Goal: Information Seeking & Learning: Learn about a topic

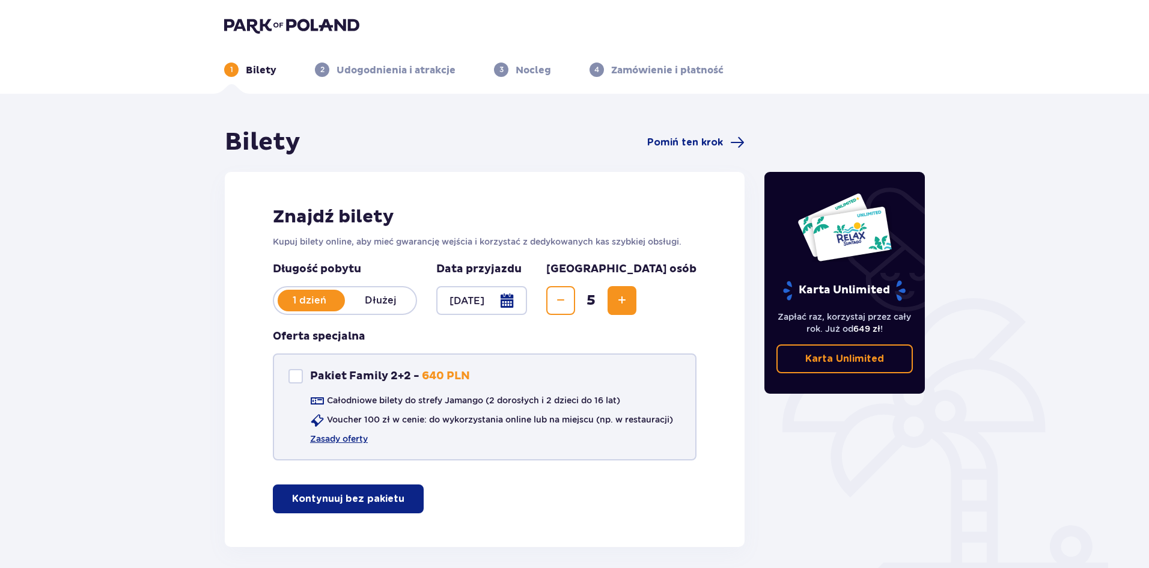
scroll to position [51, 0]
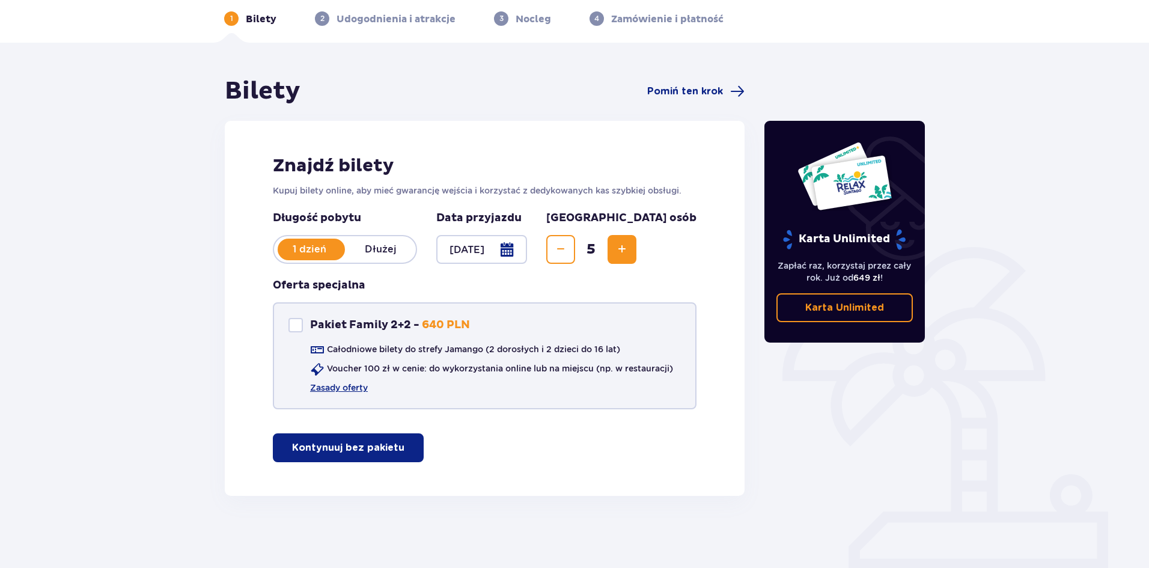
click at [291, 325] on div at bounding box center [295, 325] width 14 height 14
checkbox input "true"
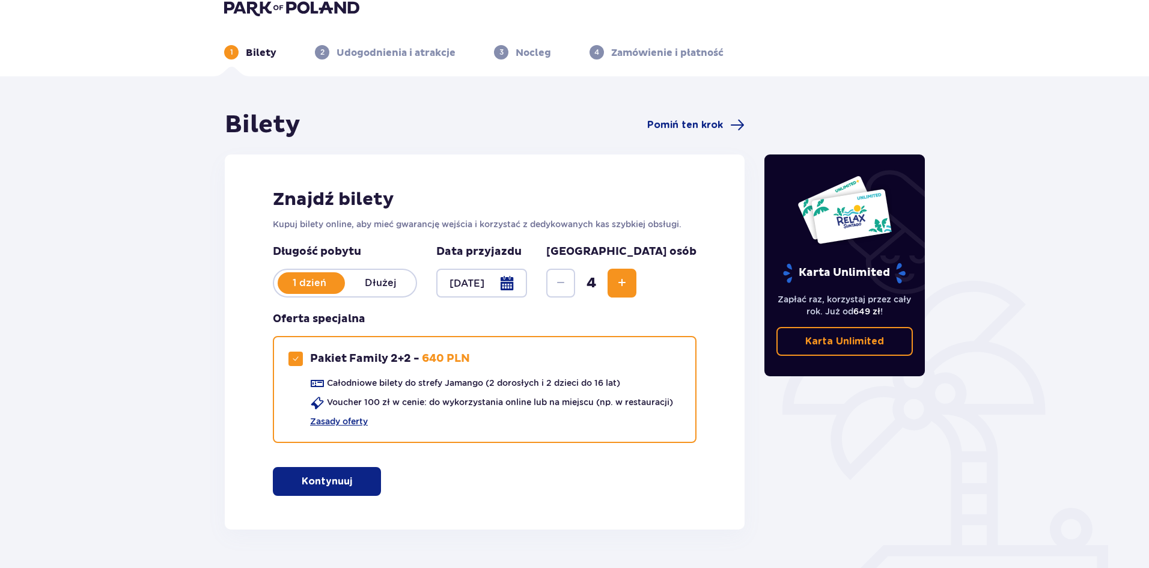
scroll to position [0, 0]
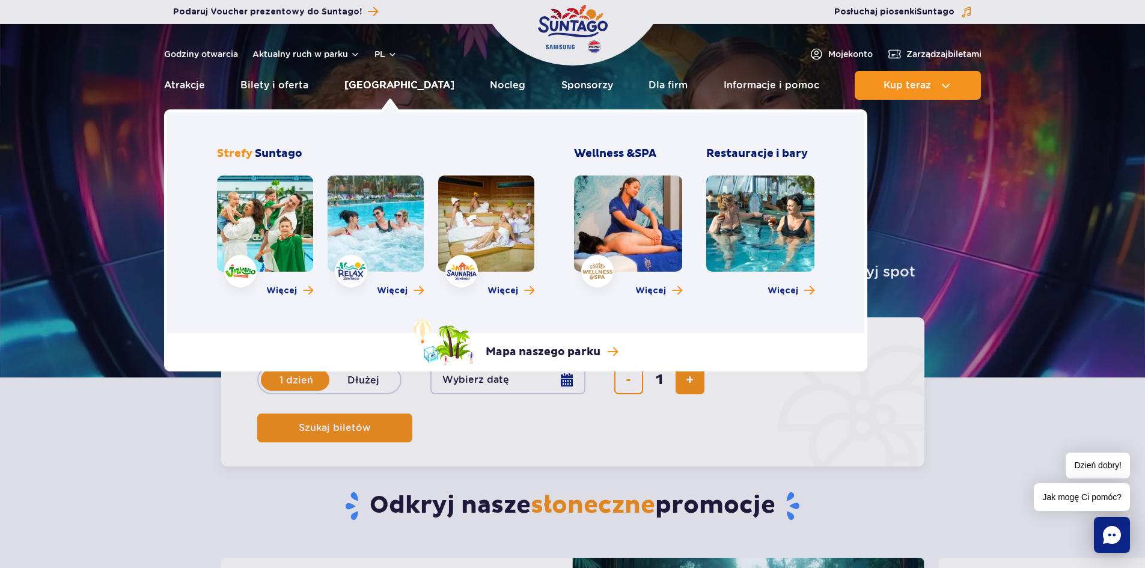
click at [396, 82] on link "[GEOGRAPHIC_DATA]" at bounding box center [399, 85] width 110 height 29
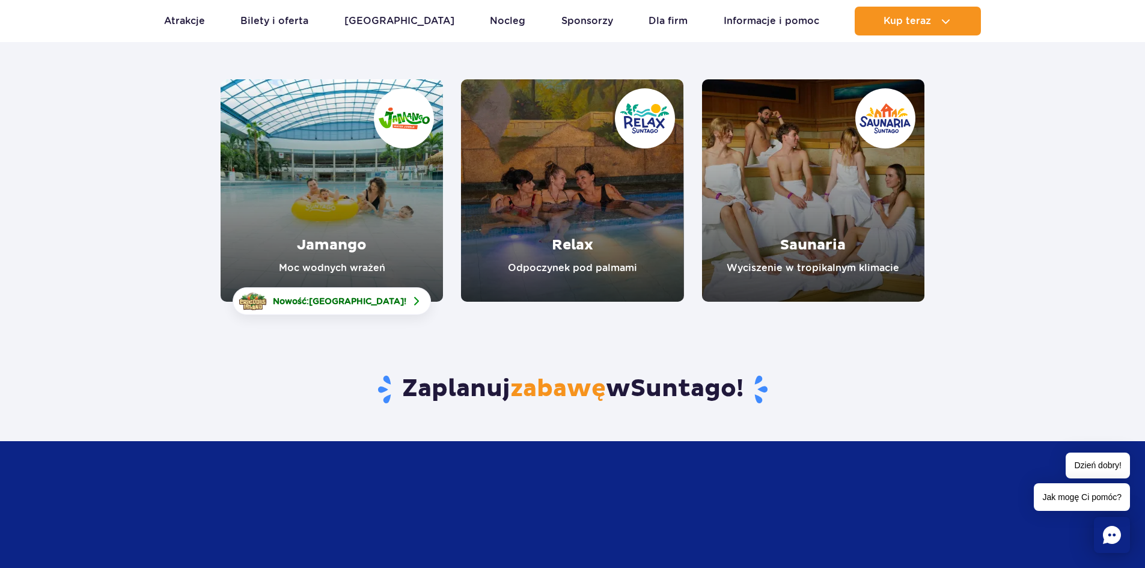
scroll to position [60, 0]
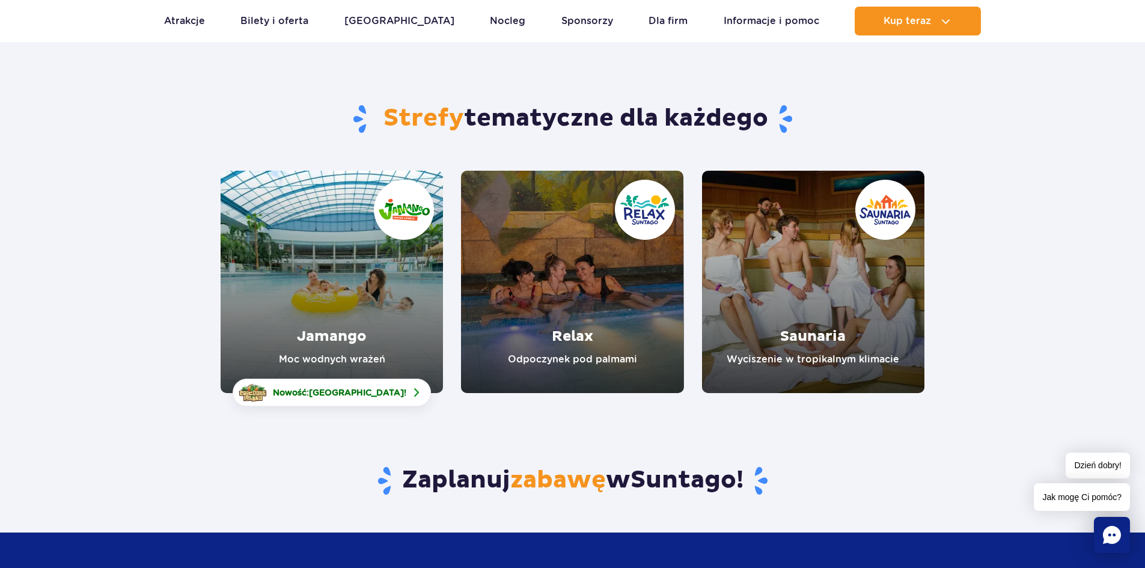
click at [391, 221] on link "Jamango" at bounding box center [332, 282] width 222 height 222
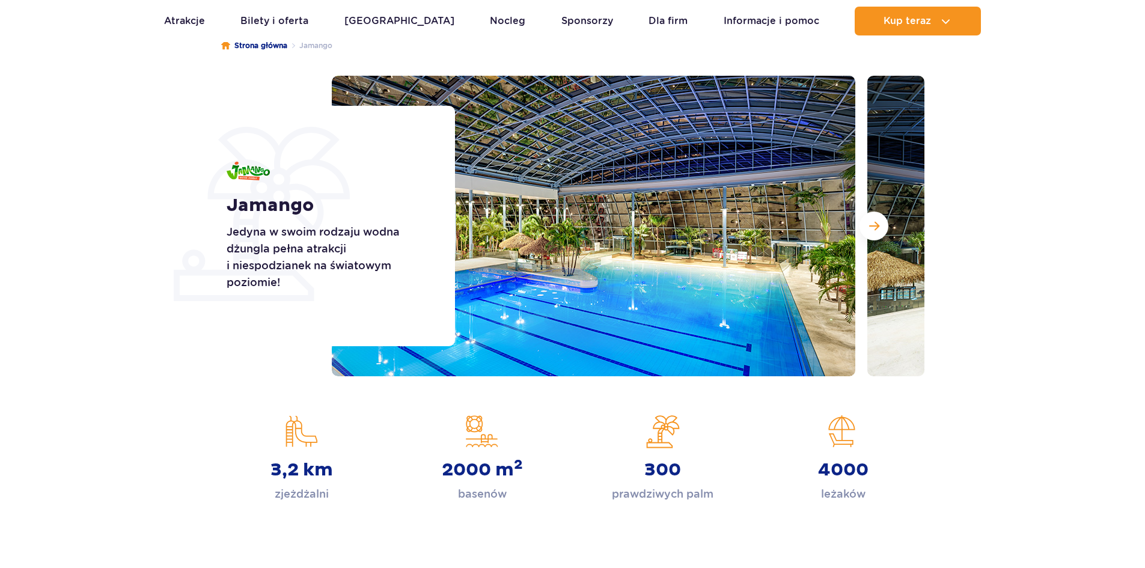
scroll to position [120, 0]
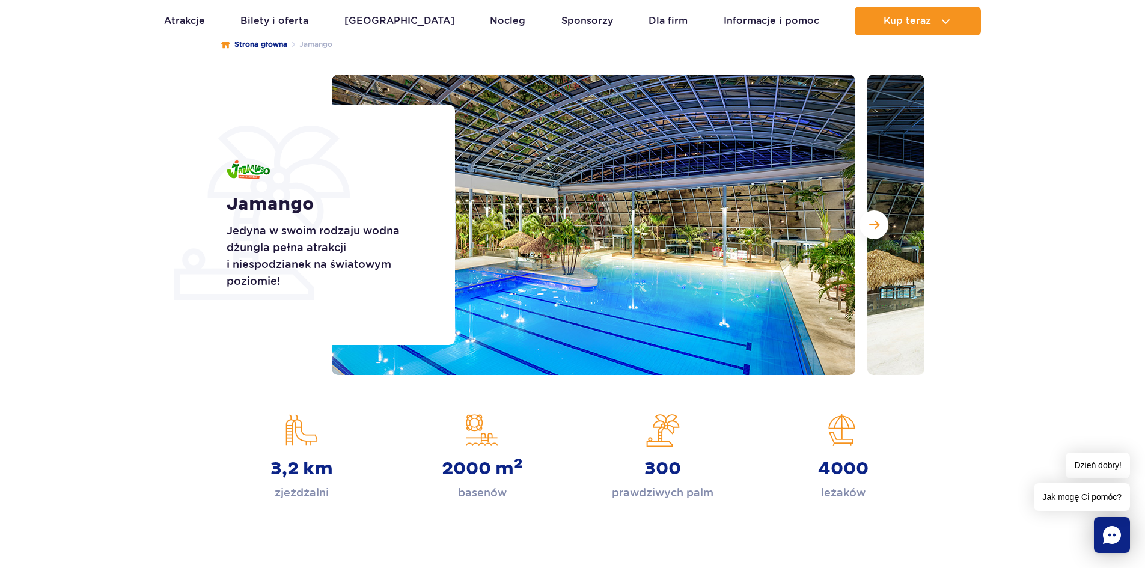
click at [68, 186] on section "Jamango Jedyna w swoim rodzaju wodna dżungla pełna atrakcji i niespodzianek na …" at bounding box center [572, 225] width 1145 height 301
click at [883, 221] on button "Następny slajd" at bounding box center [873, 224] width 29 height 29
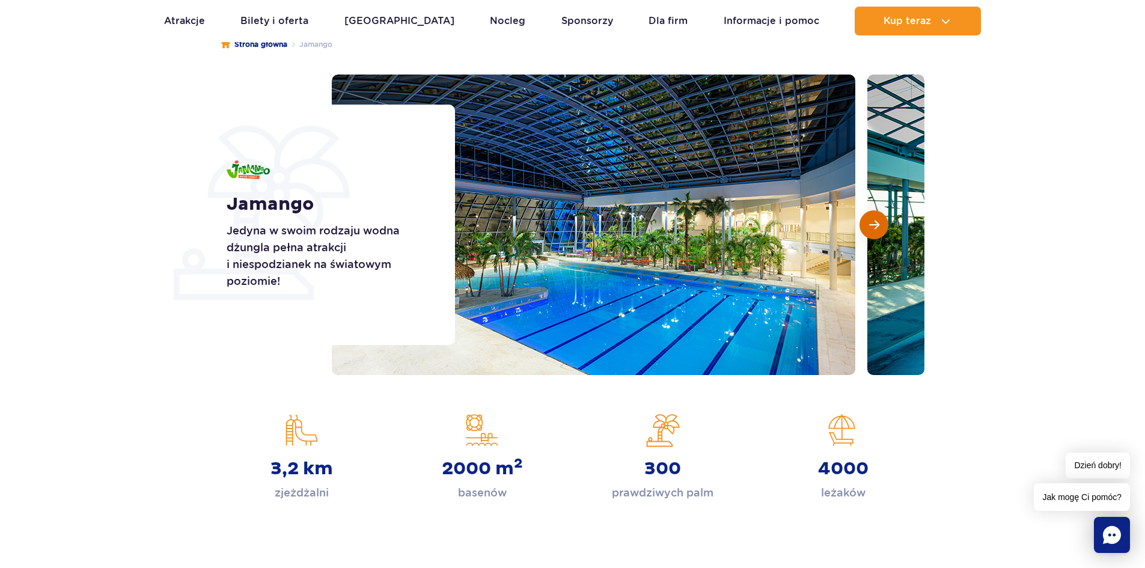
click at [880, 222] on button "Następny slajd" at bounding box center [873, 224] width 29 height 29
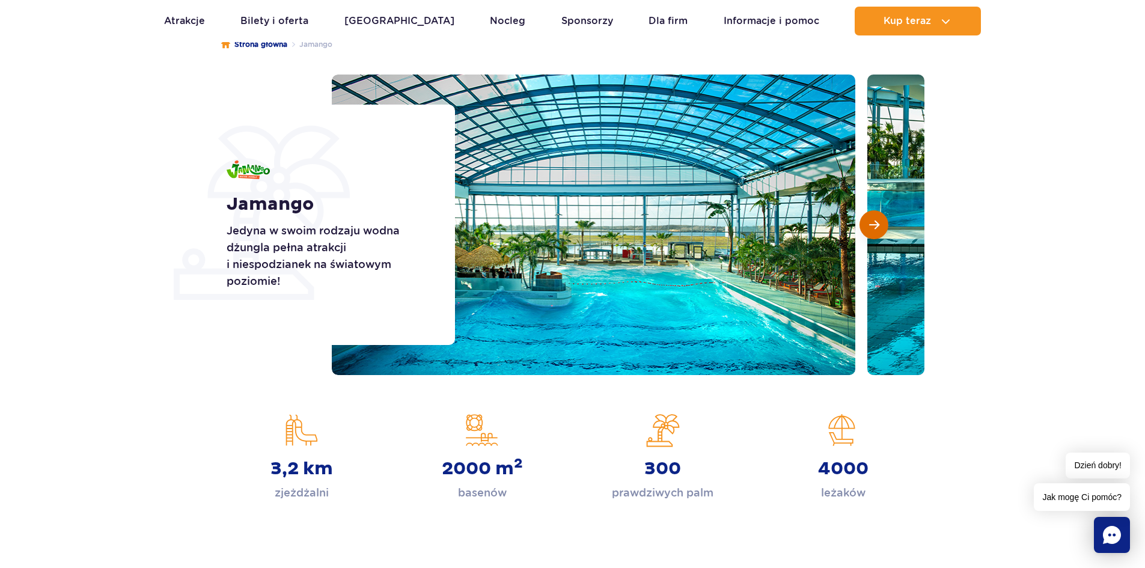
click at [880, 222] on button "Następny slajd" at bounding box center [873, 224] width 29 height 29
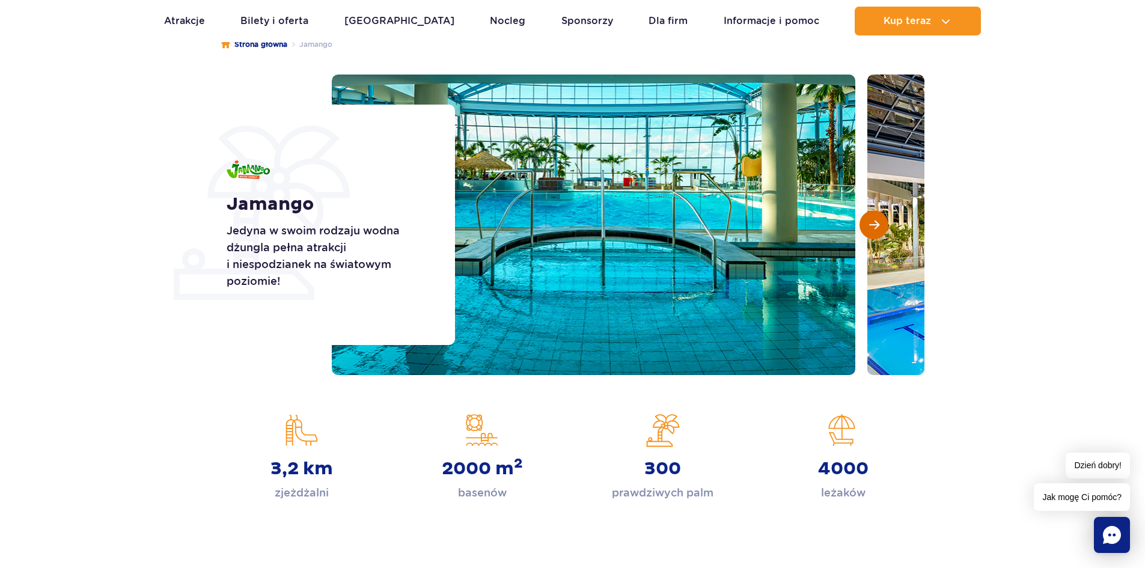
click at [880, 222] on button "Następny slajd" at bounding box center [873, 224] width 29 height 29
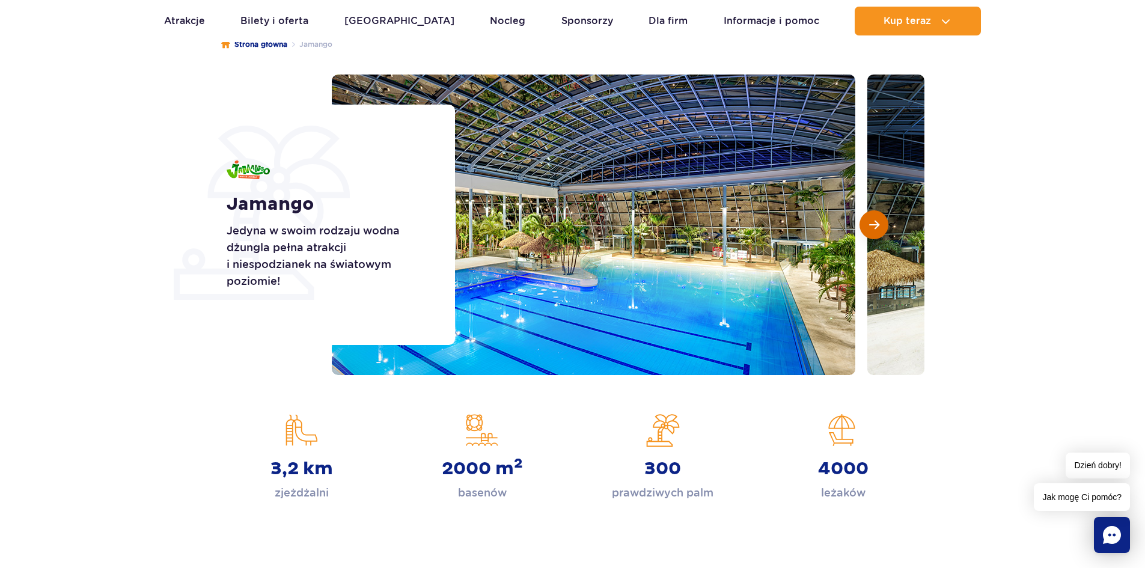
click at [880, 222] on button "Następny slajd" at bounding box center [873, 224] width 29 height 29
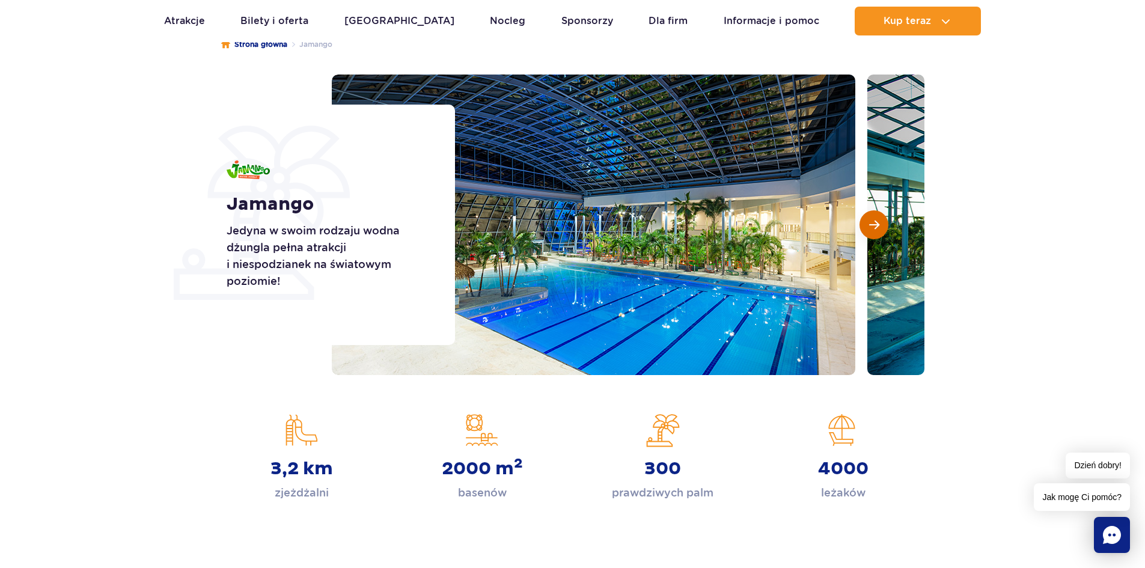
click at [880, 222] on button "Następny slajd" at bounding box center [873, 224] width 29 height 29
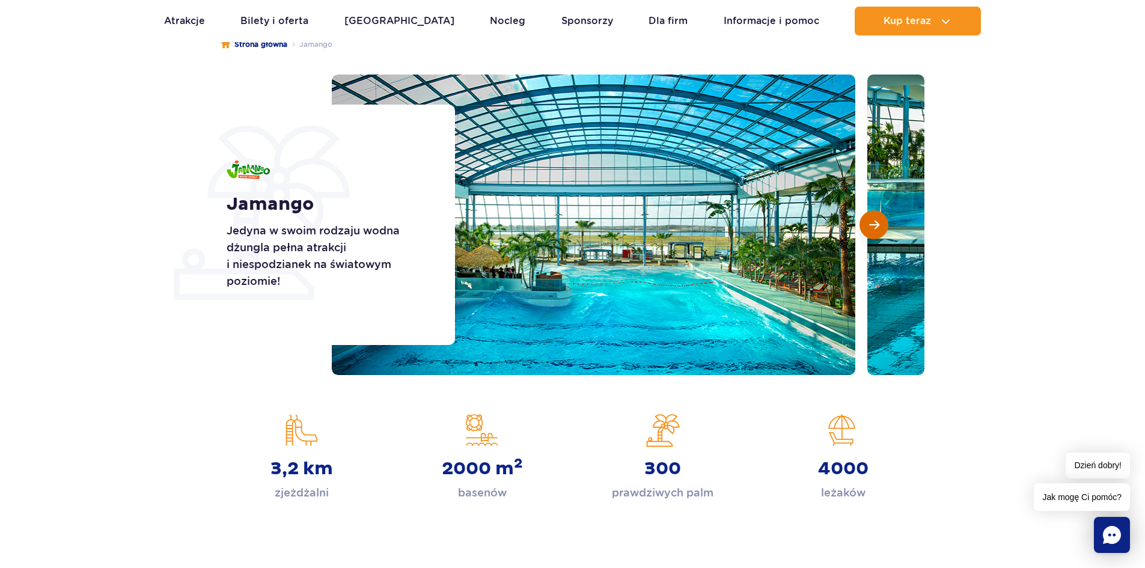
click at [880, 222] on button "Następny slajd" at bounding box center [873, 224] width 29 height 29
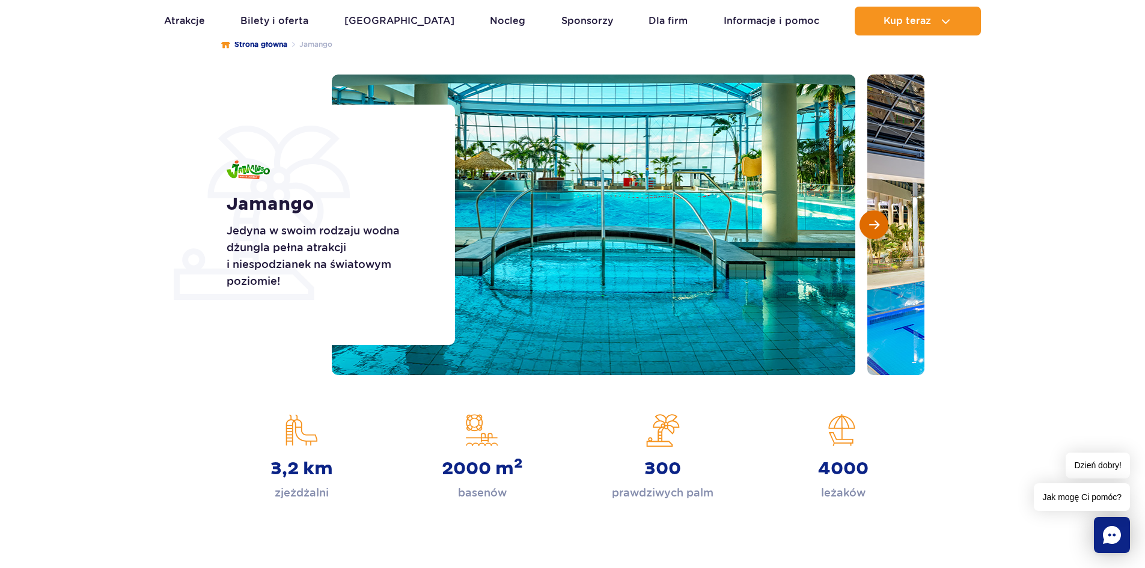
click at [880, 222] on button "Następny slajd" at bounding box center [873, 224] width 29 height 29
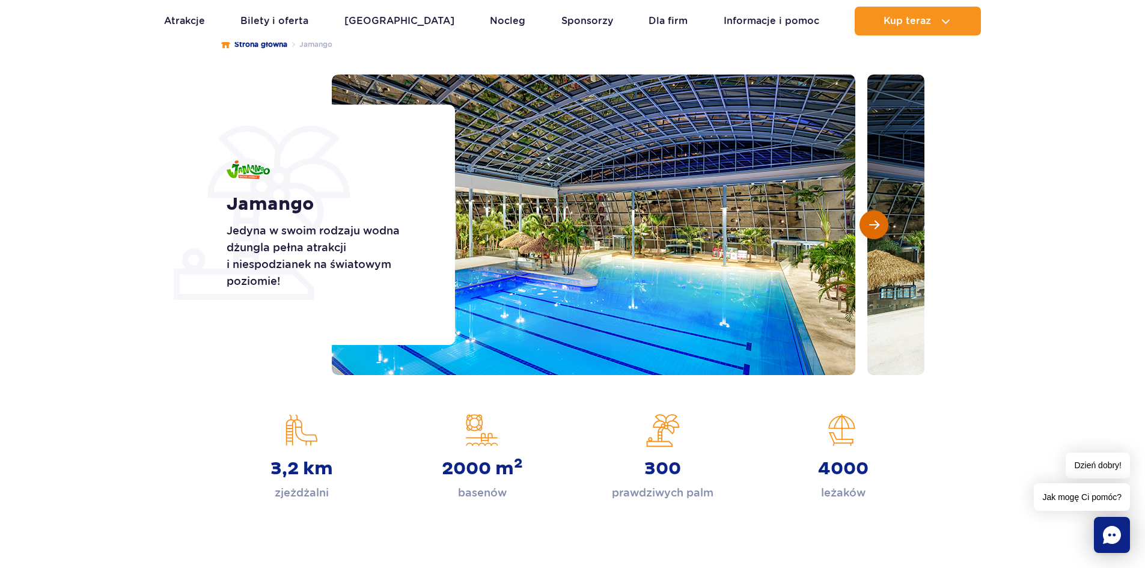
click at [880, 222] on button "Następny slajd" at bounding box center [873, 224] width 29 height 29
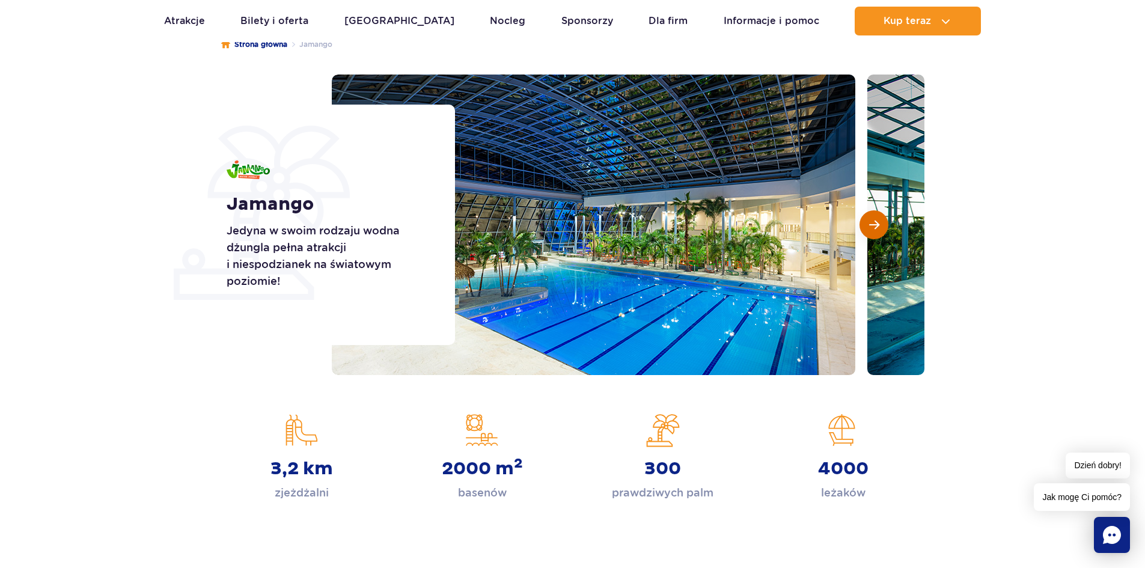
click at [880, 222] on button "Następny slajd" at bounding box center [873, 224] width 29 height 29
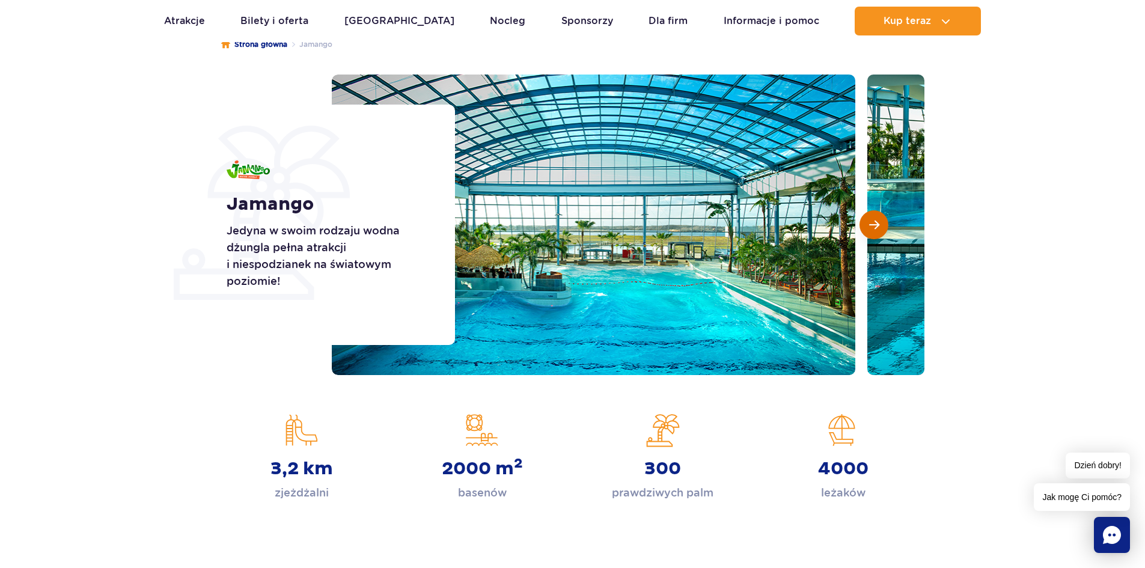
click at [880, 222] on button "Następny slajd" at bounding box center [873, 224] width 29 height 29
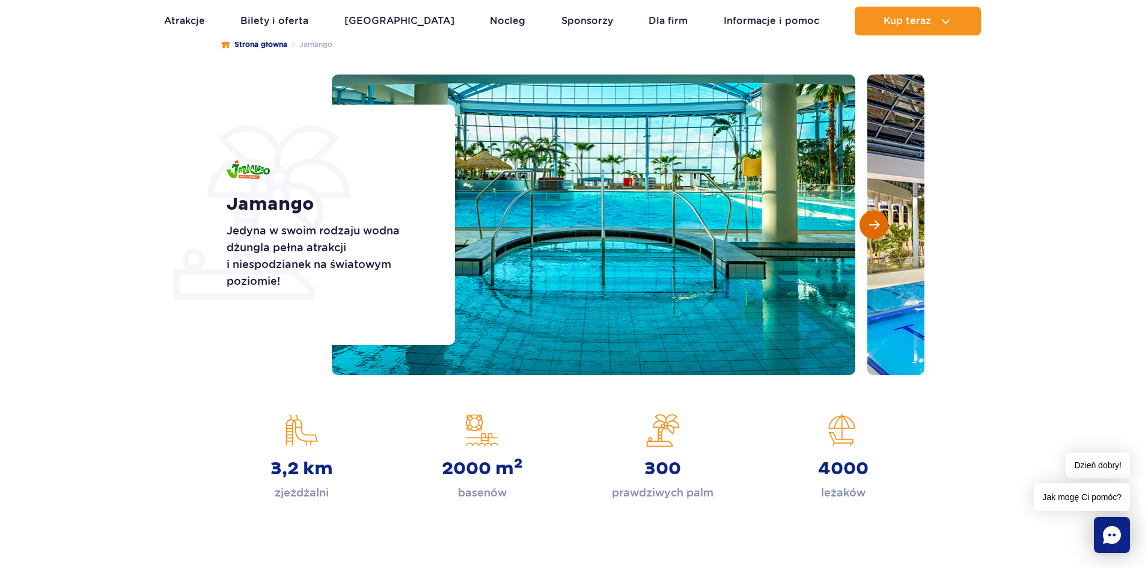
click at [880, 222] on button "Następny slajd" at bounding box center [873, 224] width 29 height 29
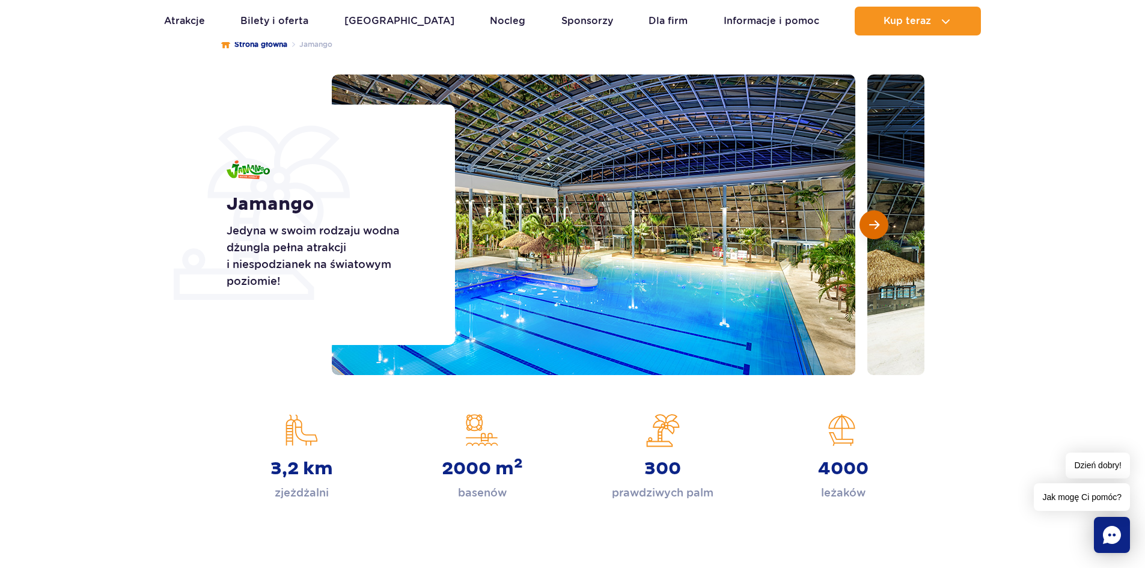
click at [880, 222] on button "Następny slajd" at bounding box center [873, 224] width 29 height 29
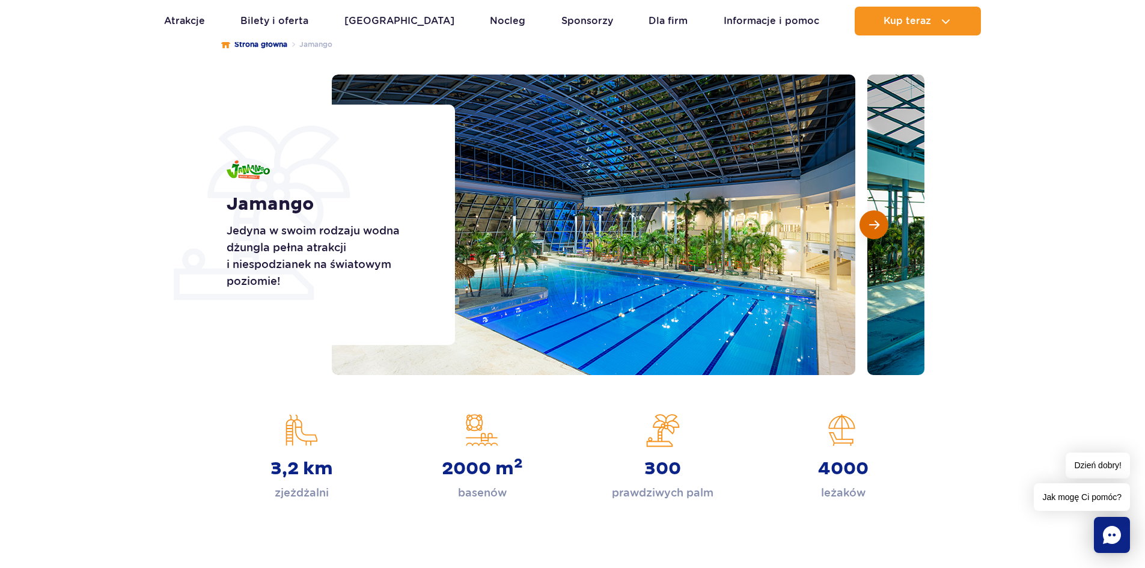
click at [880, 222] on button "Następny slajd" at bounding box center [873, 224] width 29 height 29
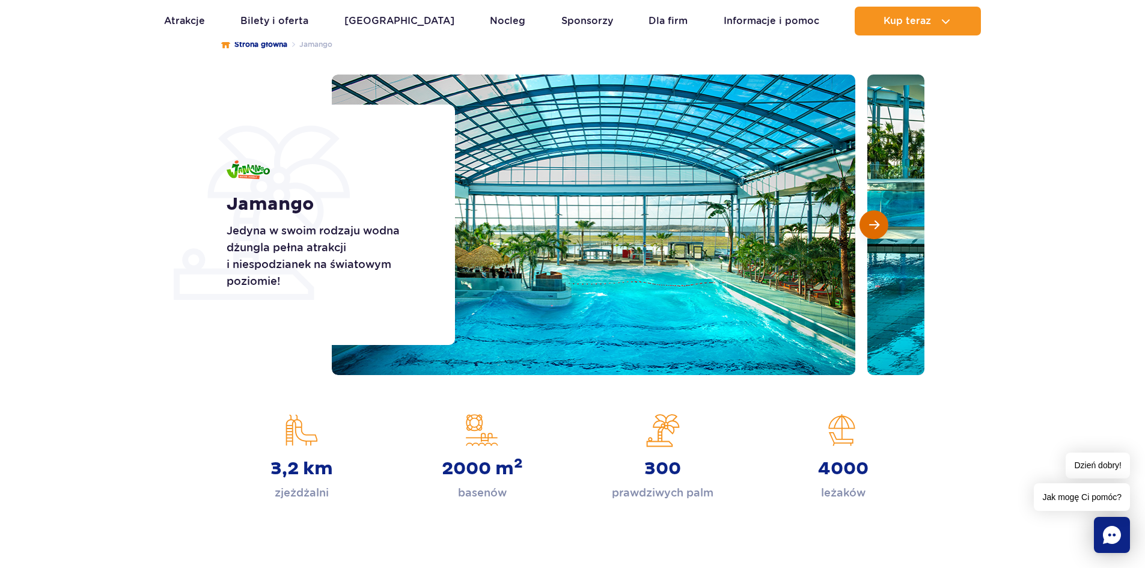
click at [880, 222] on button "Następny slajd" at bounding box center [873, 224] width 29 height 29
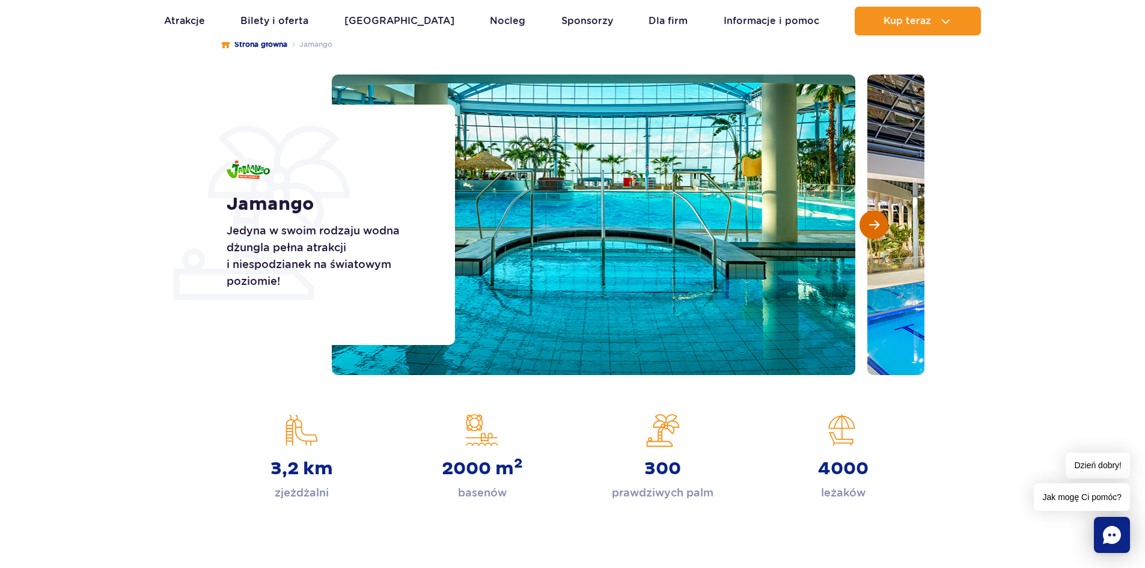
click at [880, 222] on button "Następny slajd" at bounding box center [873, 224] width 29 height 29
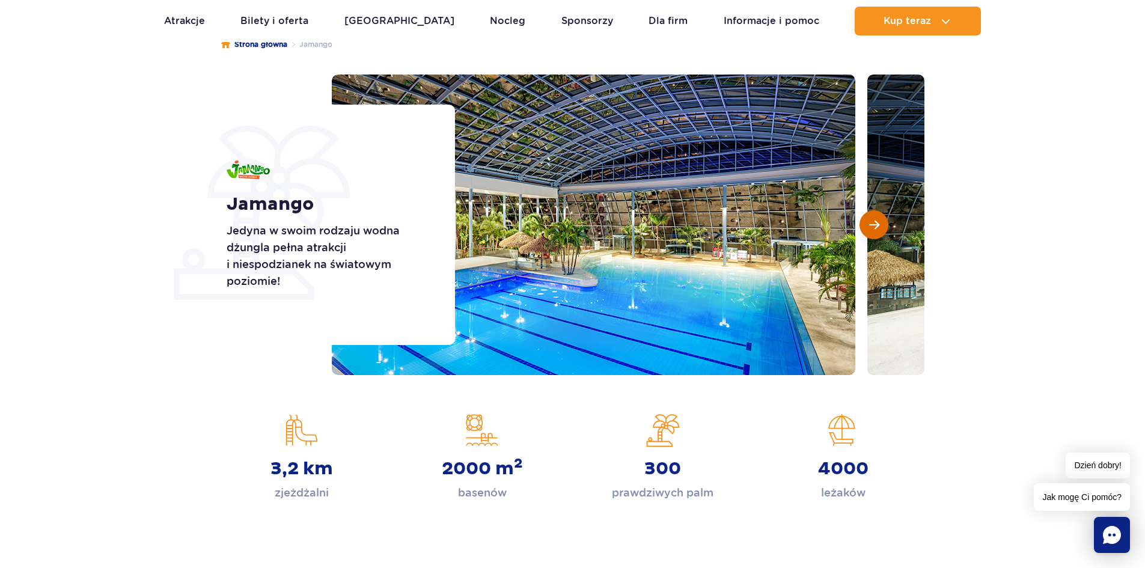
click at [880, 222] on button "Następny slajd" at bounding box center [873, 224] width 29 height 29
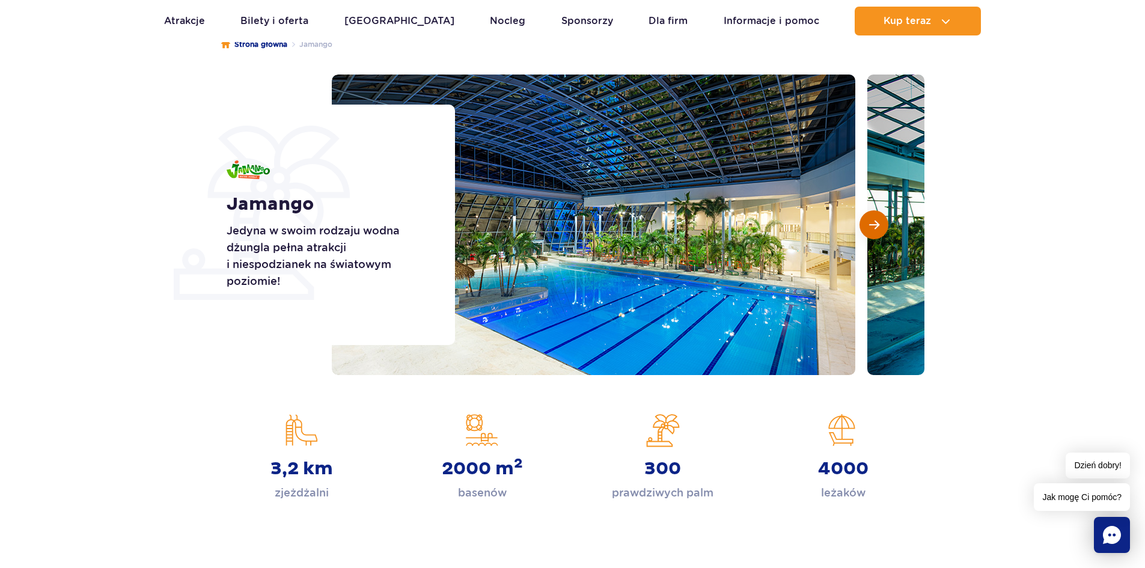
click at [877, 223] on span "Następny slajd" at bounding box center [874, 224] width 10 height 11
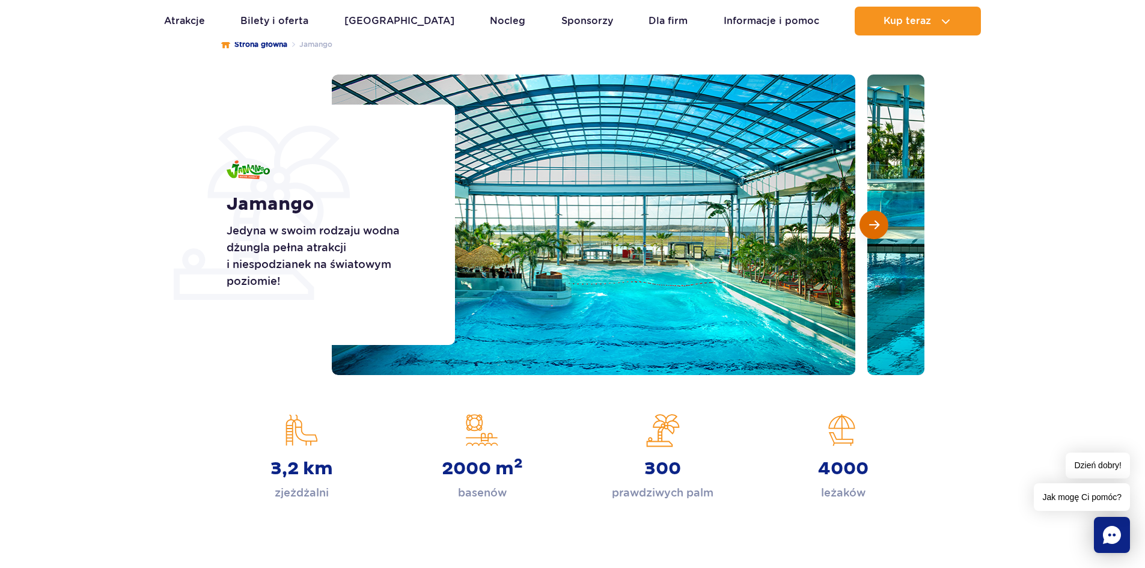
click at [876, 229] on span "Następny slajd" at bounding box center [874, 224] width 10 height 11
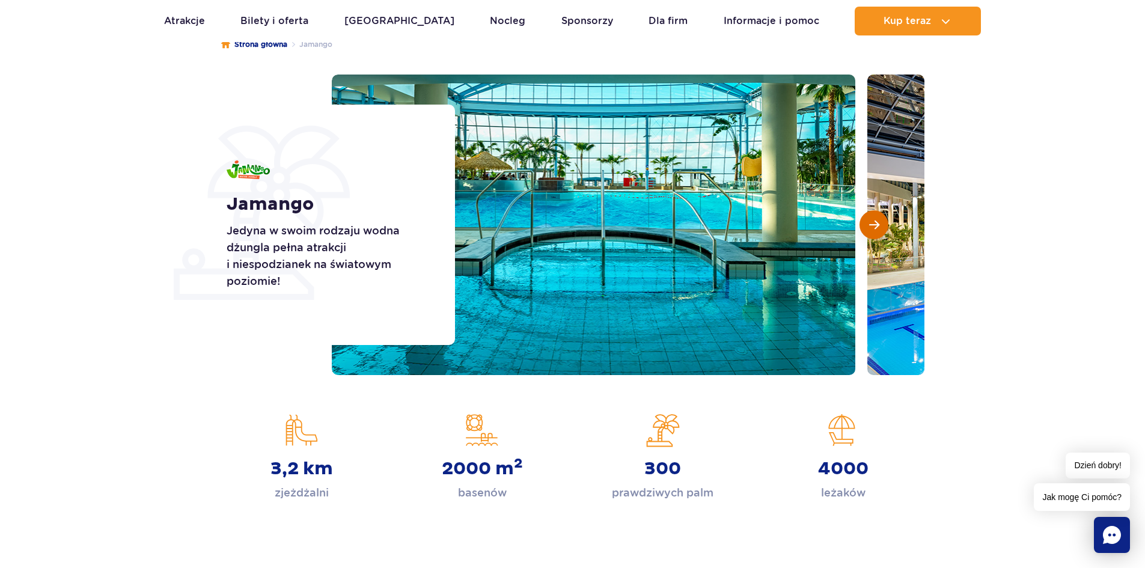
click at [876, 229] on span "Następny slajd" at bounding box center [874, 224] width 10 height 11
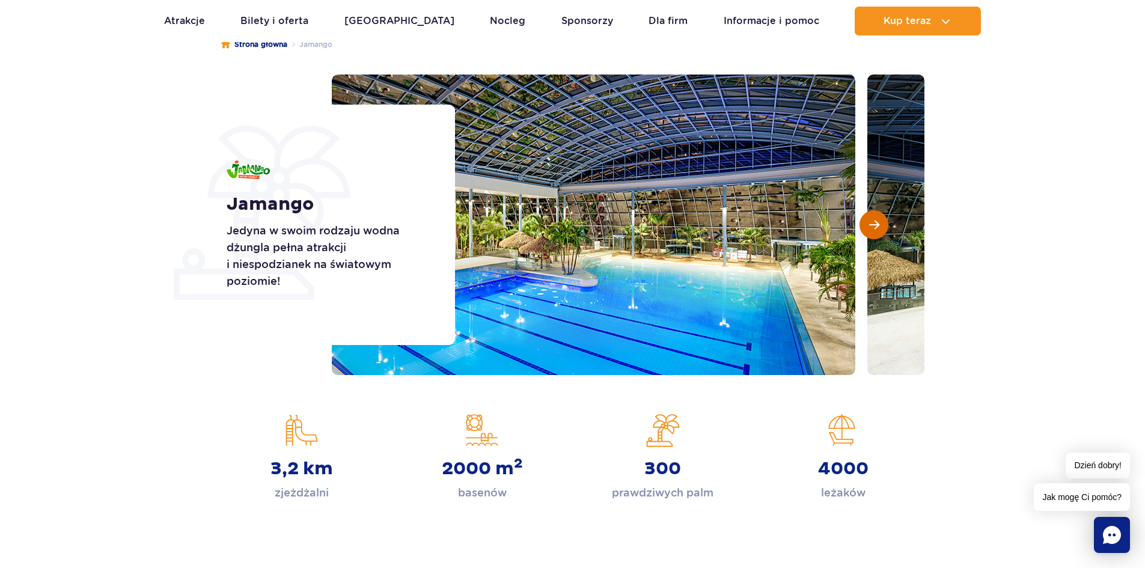
click at [876, 228] on span "Następny slajd" at bounding box center [874, 224] width 10 height 11
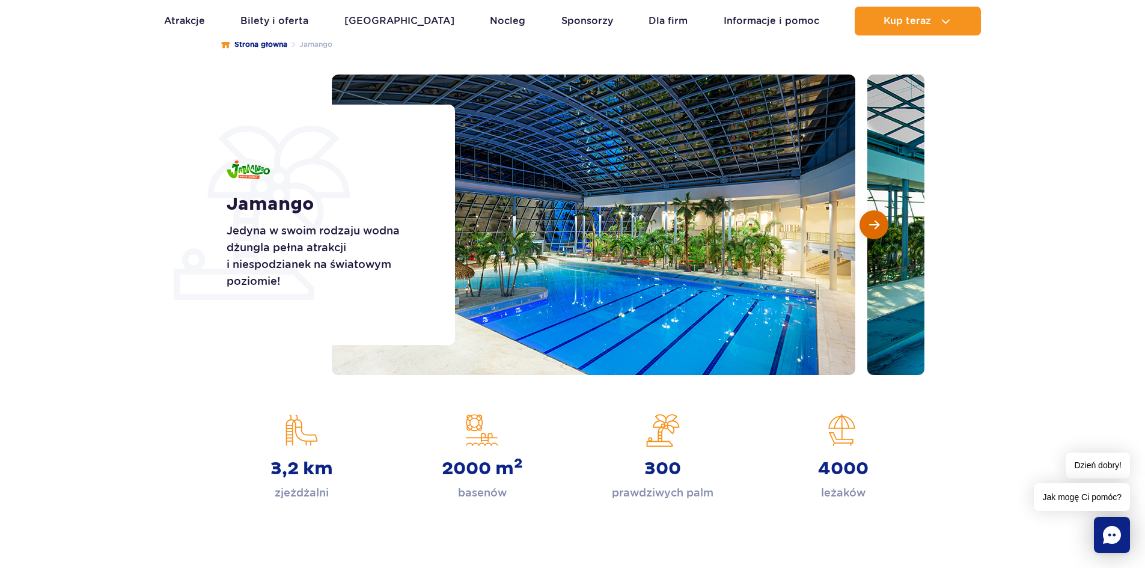
click at [876, 226] on span "Następny slajd" at bounding box center [874, 224] width 10 height 11
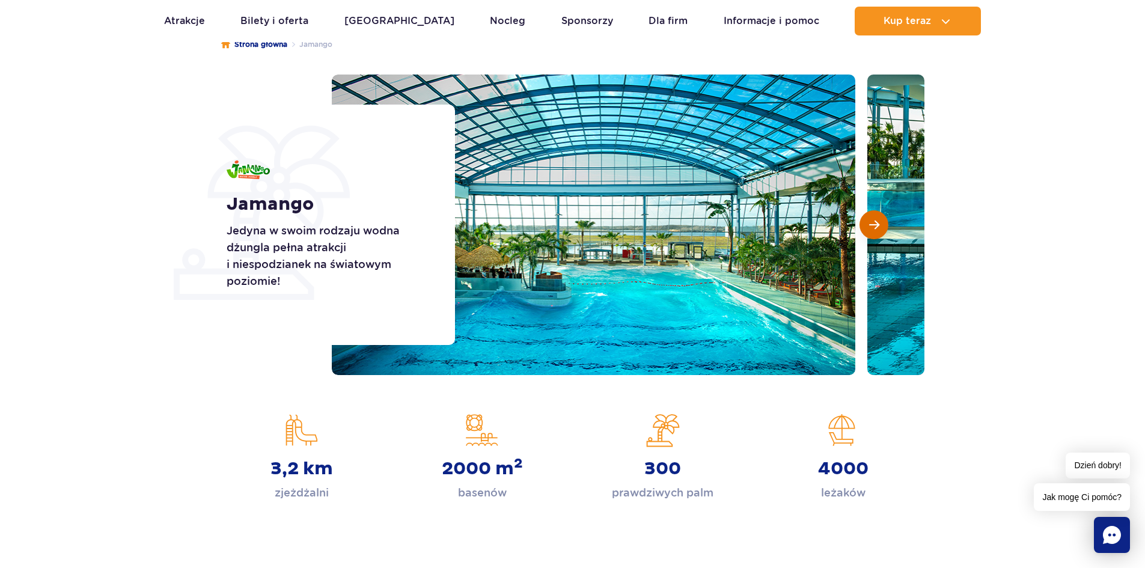
click at [876, 226] on span "Następny slajd" at bounding box center [874, 224] width 10 height 11
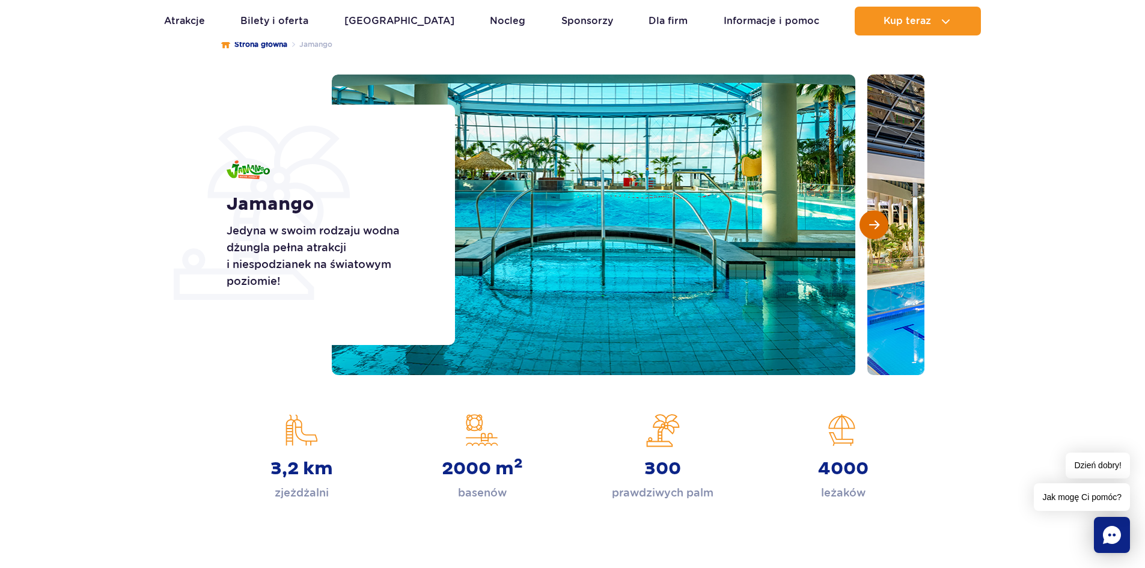
click at [876, 226] on span "Następny slajd" at bounding box center [874, 224] width 10 height 11
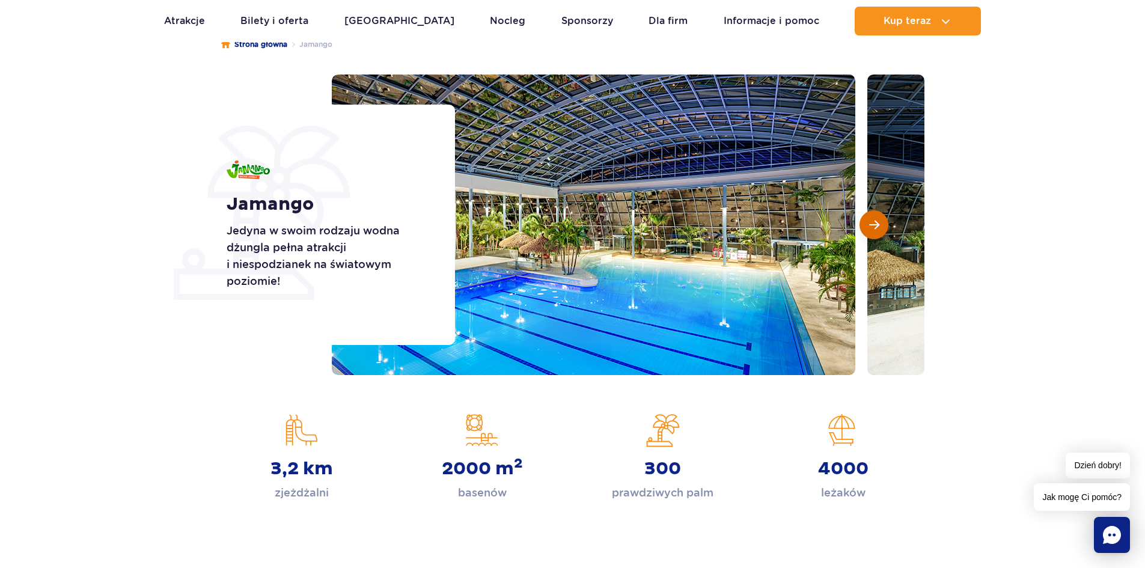
click at [876, 226] on span "Następny slajd" at bounding box center [874, 224] width 10 height 11
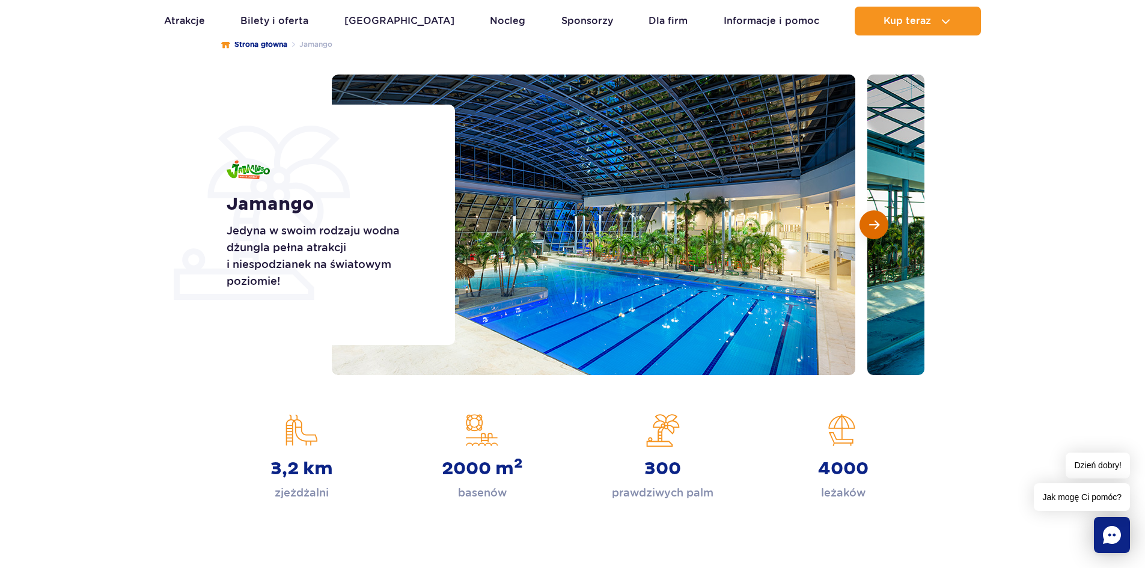
click at [876, 226] on span "Następny slajd" at bounding box center [874, 224] width 10 height 11
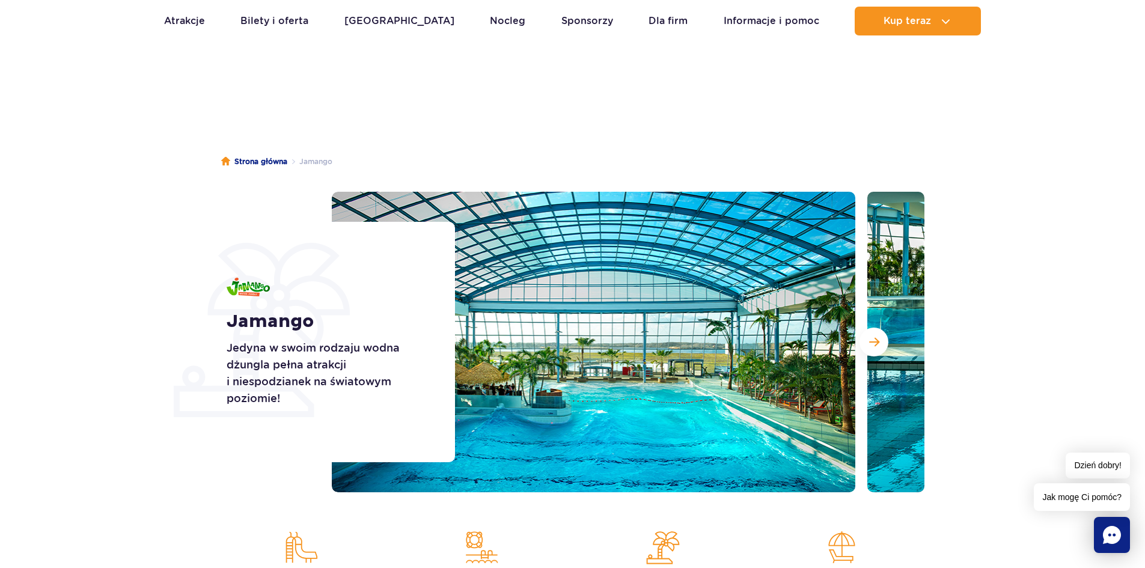
scroll to position [0, 0]
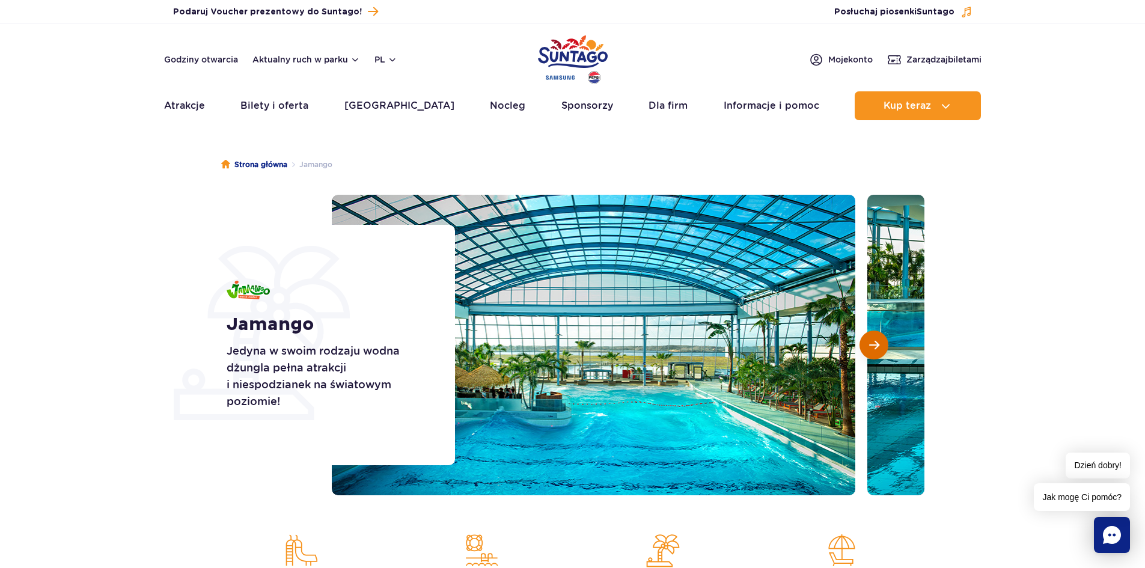
click at [869, 343] on span "Następny slajd" at bounding box center [874, 345] width 10 height 11
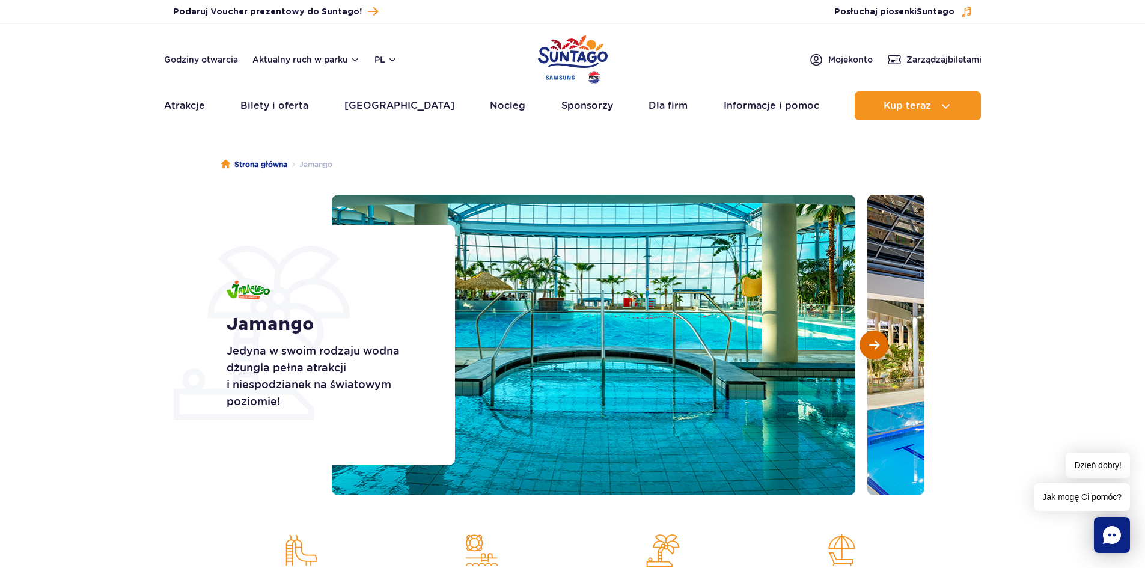
click at [869, 343] on span "Następny slajd" at bounding box center [874, 345] width 10 height 11
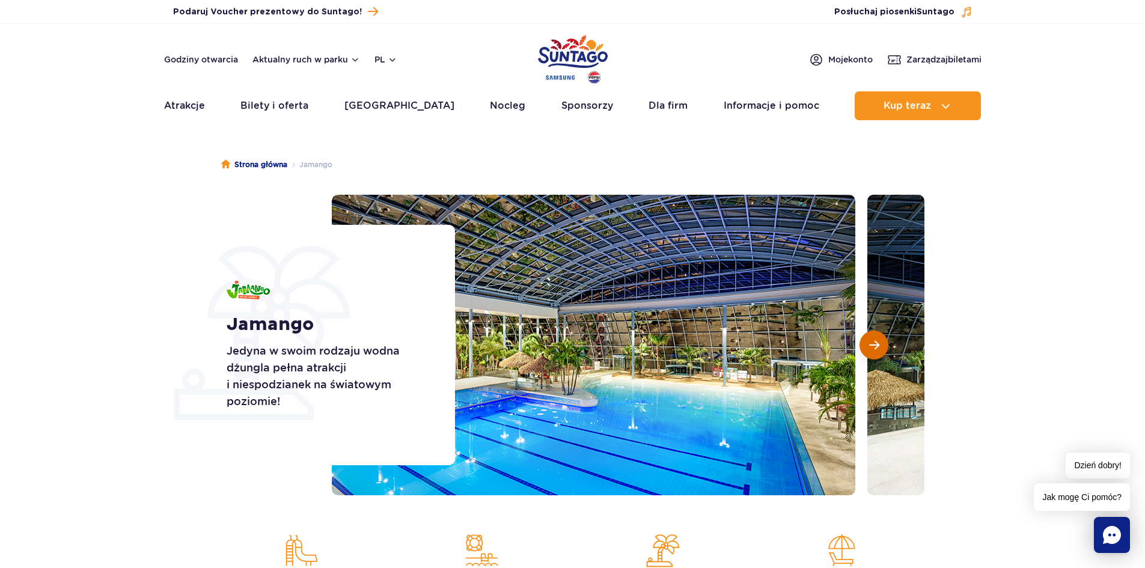
click at [869, 343] on span "Następny slajd" at bounding box center [874, 345] width 10 height 11
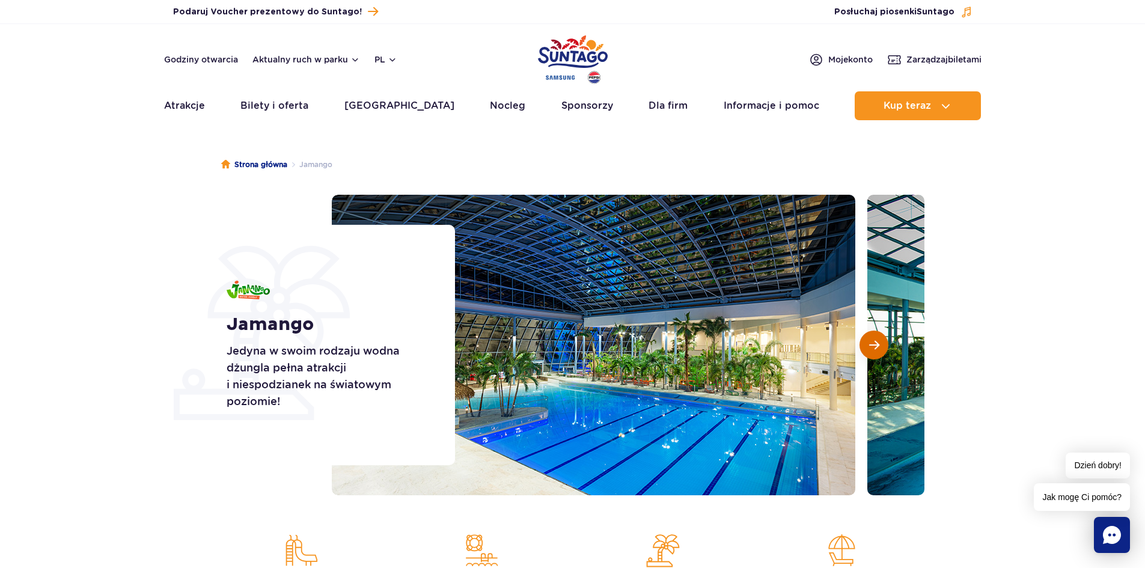
click at [888, 346] on button "Następny slajd" at bounding box center [873, 345] width 29 height 29
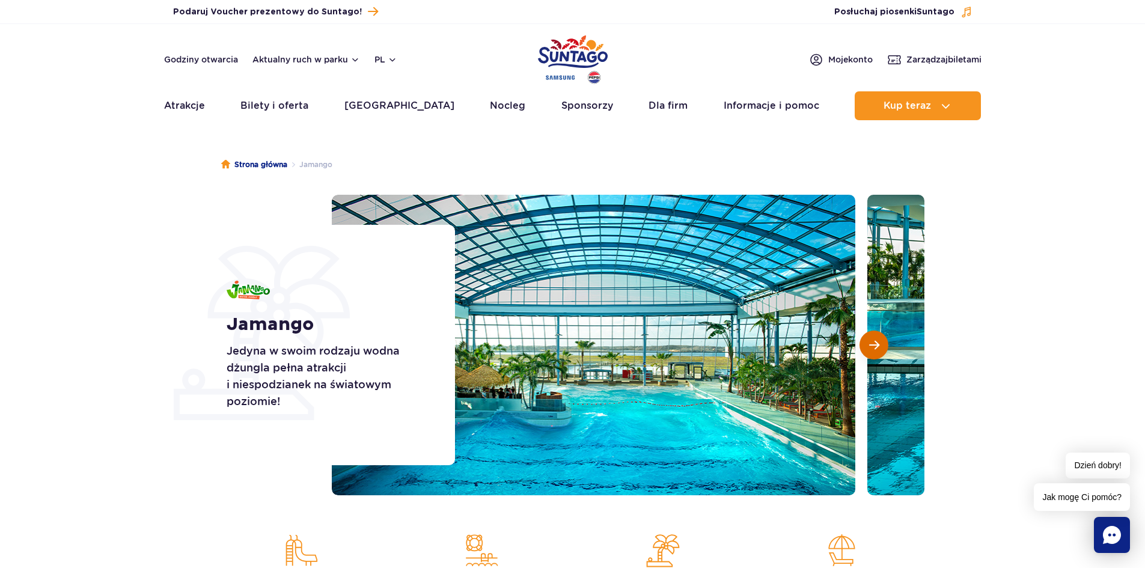
click at [876, 349] on span "Następny slajd" at bounding box center [874, 345] width 10 height 11
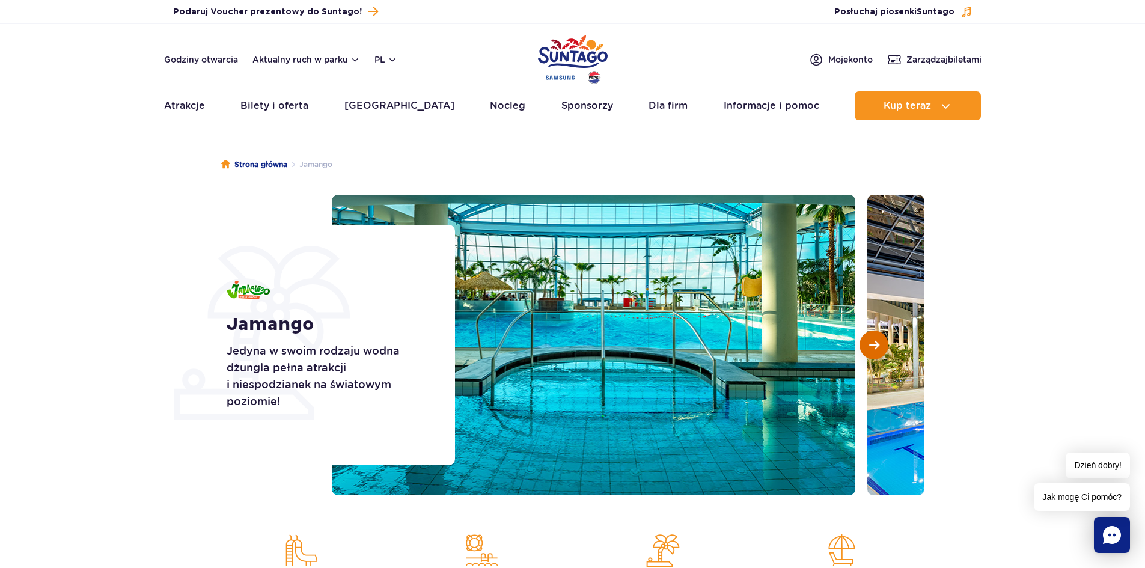
click at [876, 349] on span "Następny slajd" at bounding box center [874, 345] width 10 height 11
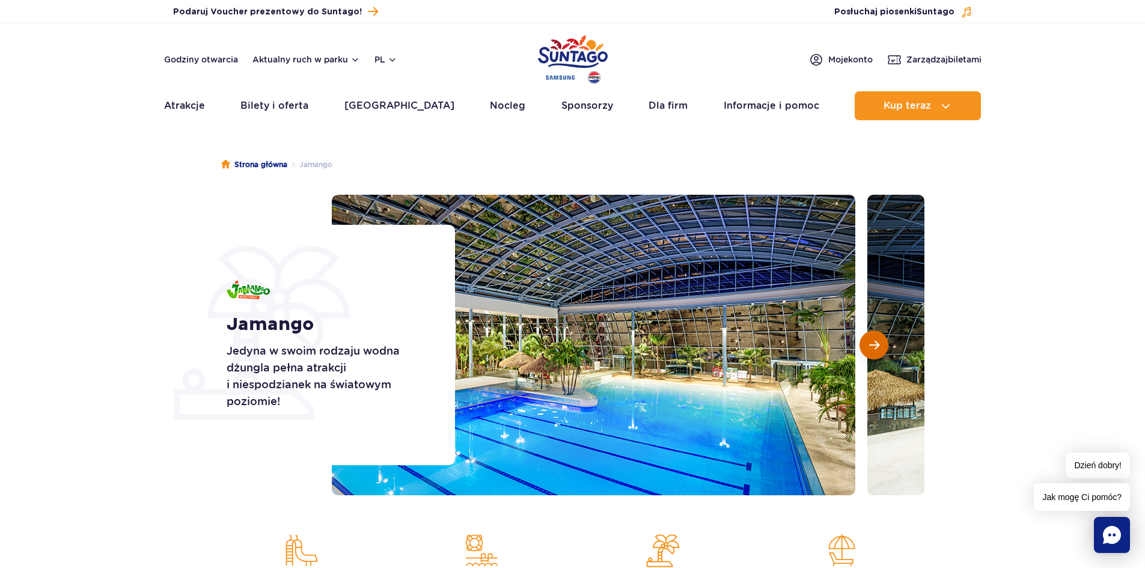
click at [876, 349] on span "Następny slajd" at bounding box center [874, 345] width 10 height 11
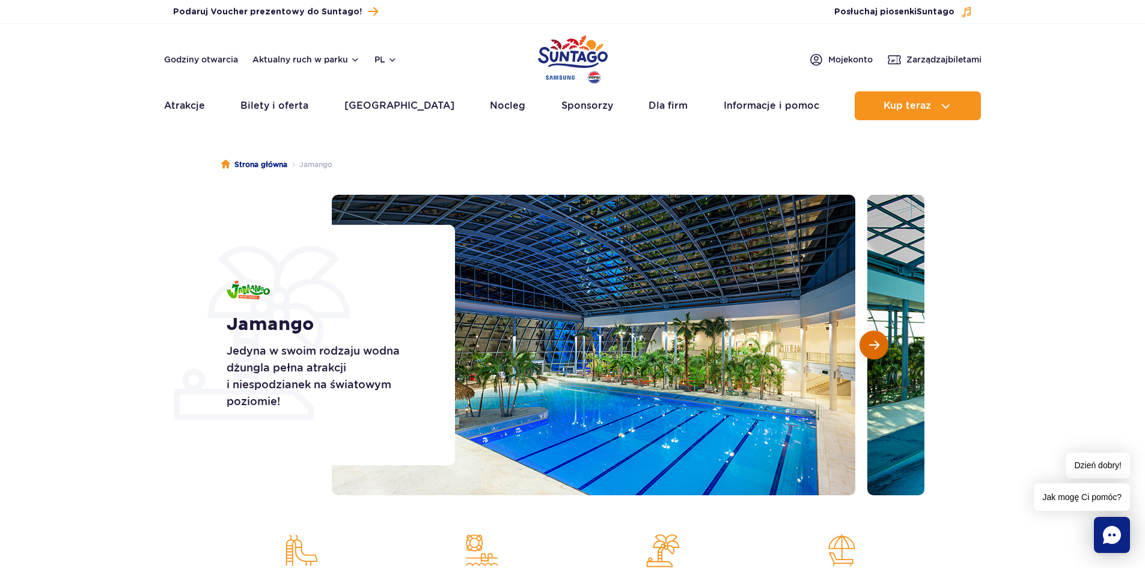
click at [876, 349] on span "Następny slajd" at bounding box center [874, 345] width 10 height 11
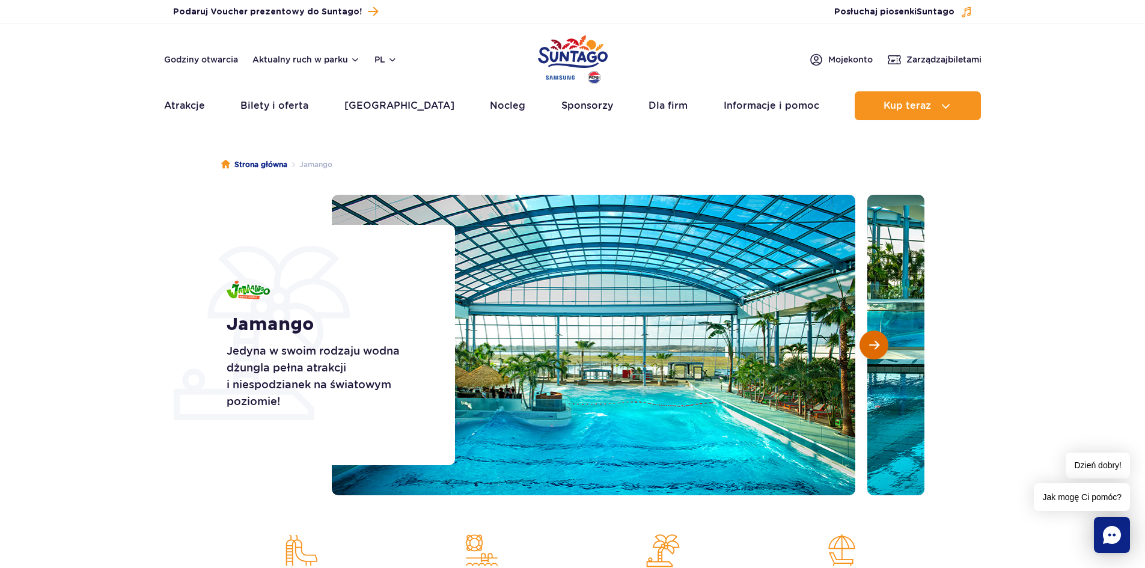
click at [876, 349] on span "Następny slajd" at bounding box center [874, 345] width 10 height 11
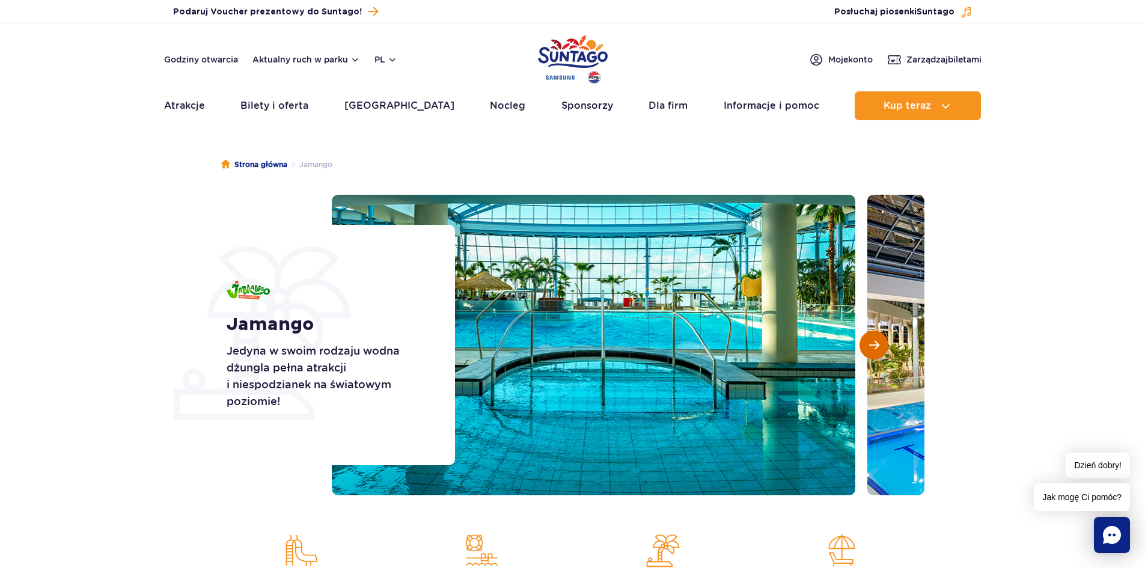
click at [876, 348] on span "Następny slajd" at bounding box center [874, 345] width 10 height 11
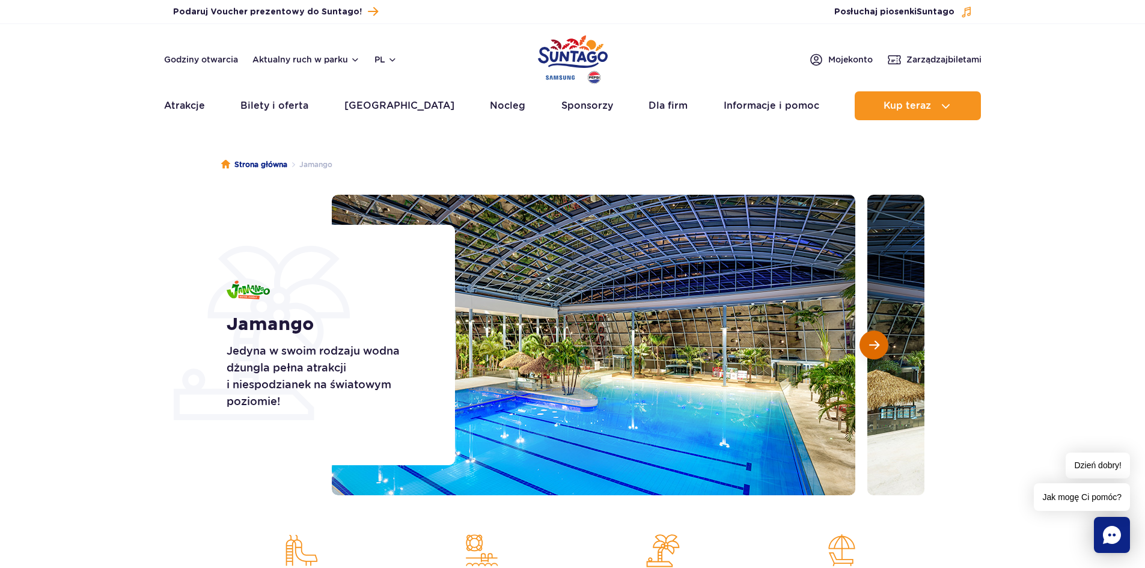
click at [876, 348] on span "Następny slajd" at bounding box center [874, 345] width 10 height 11
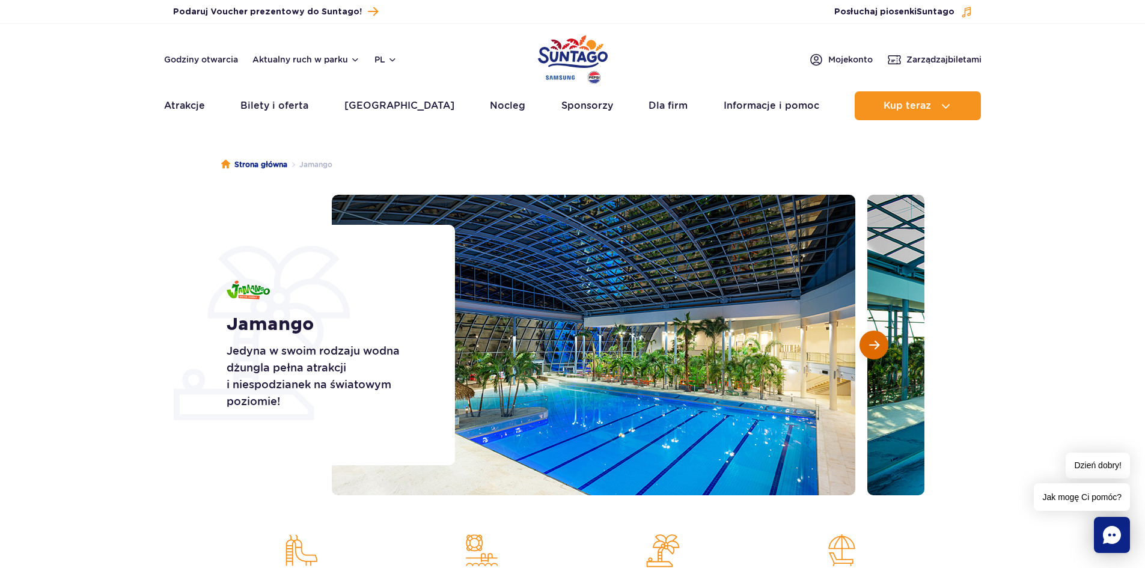
click at [876, 348] on span "Następny slajd" at bounding box center [874, 345] width 10 height 11
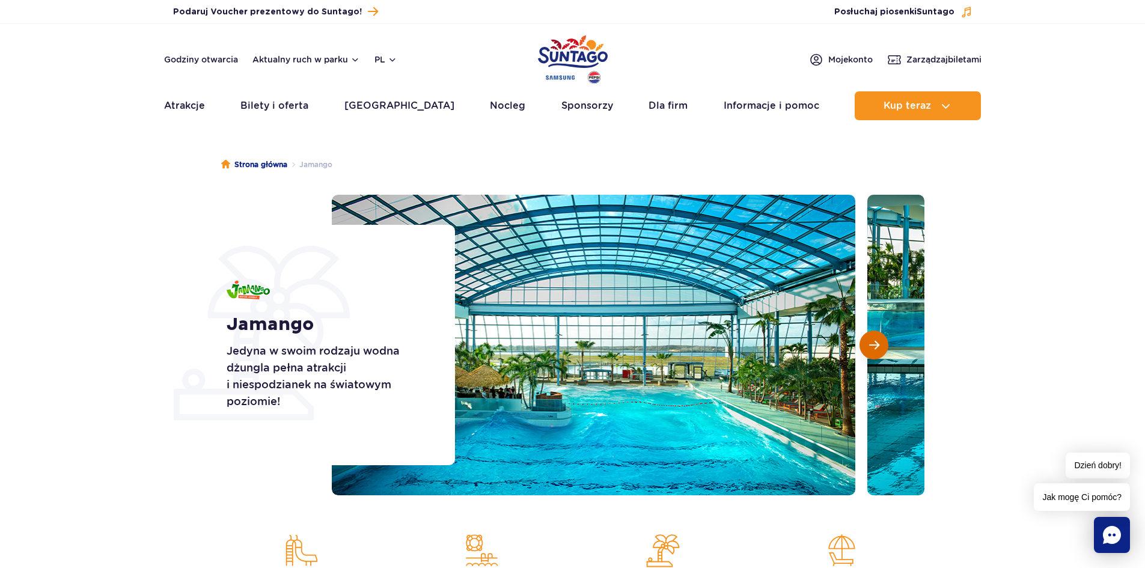
click at [875, 347] on span "Następny slajd" at bounding box center [874, 345] width 10 height 11
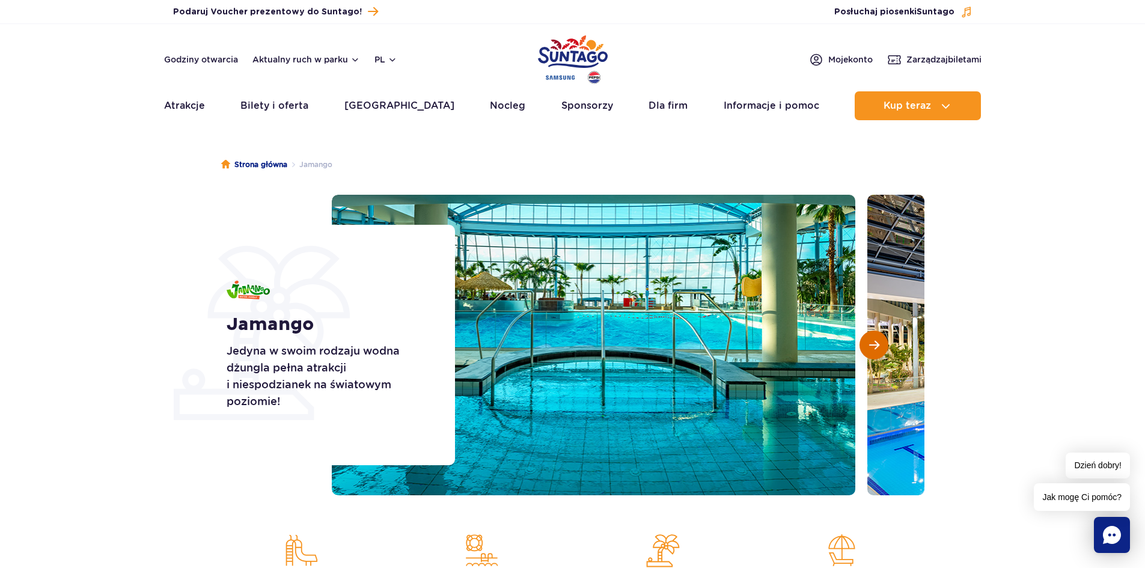
click at [875, 347] on span "Następny slajd" at bounding box center [874, 345] width 10 height 11
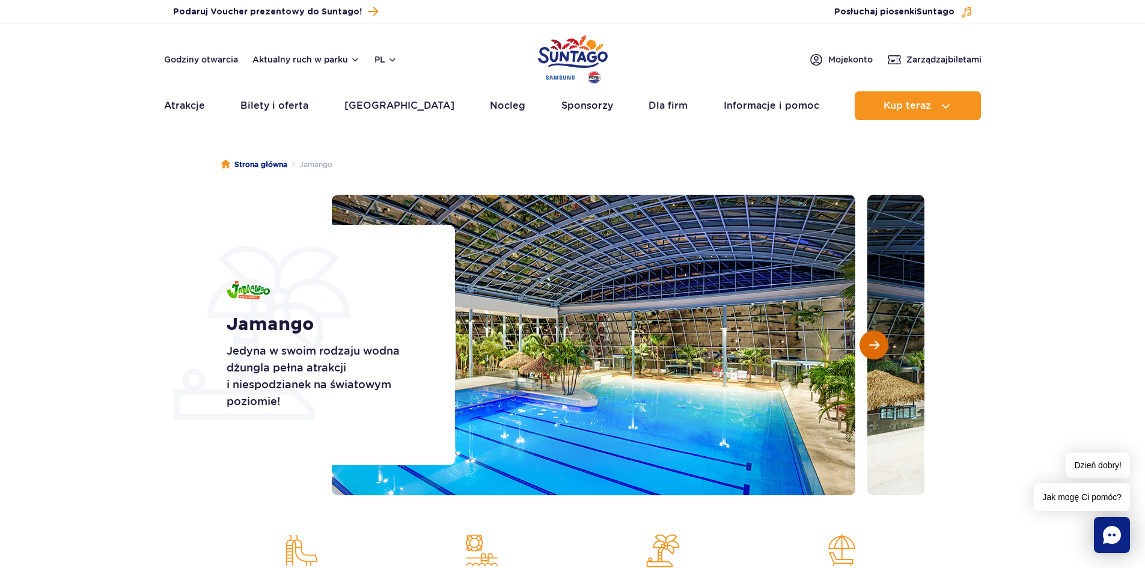
click at [875, 347] on span "Następny slajd" at bounding box center [874, 345] width 10 height 11
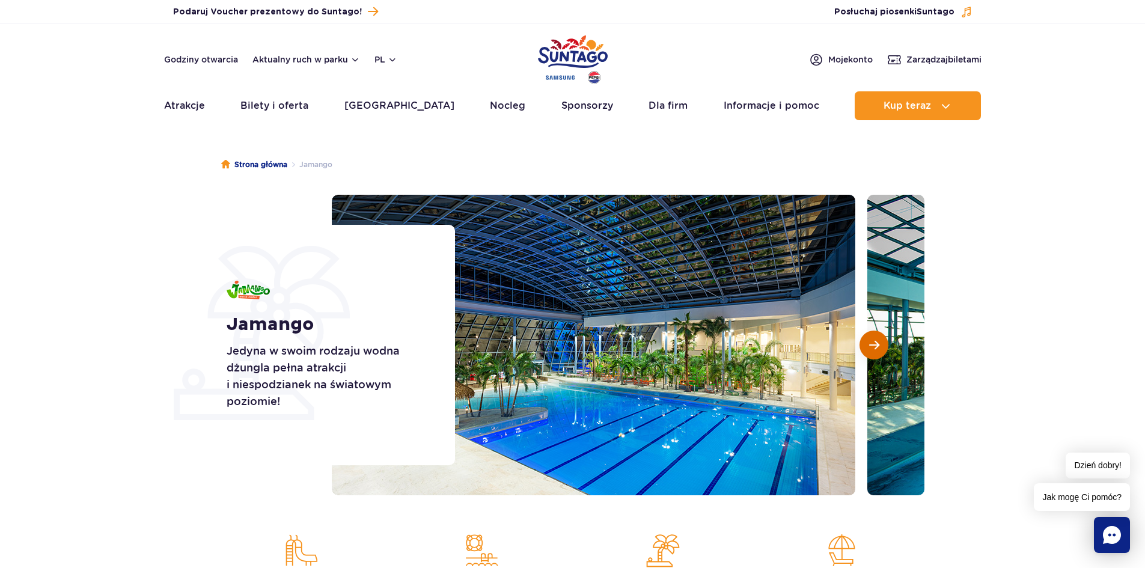
click at [866, 338] on button "Następny slajd" at bounding box center [873, 345] width 29 height 29
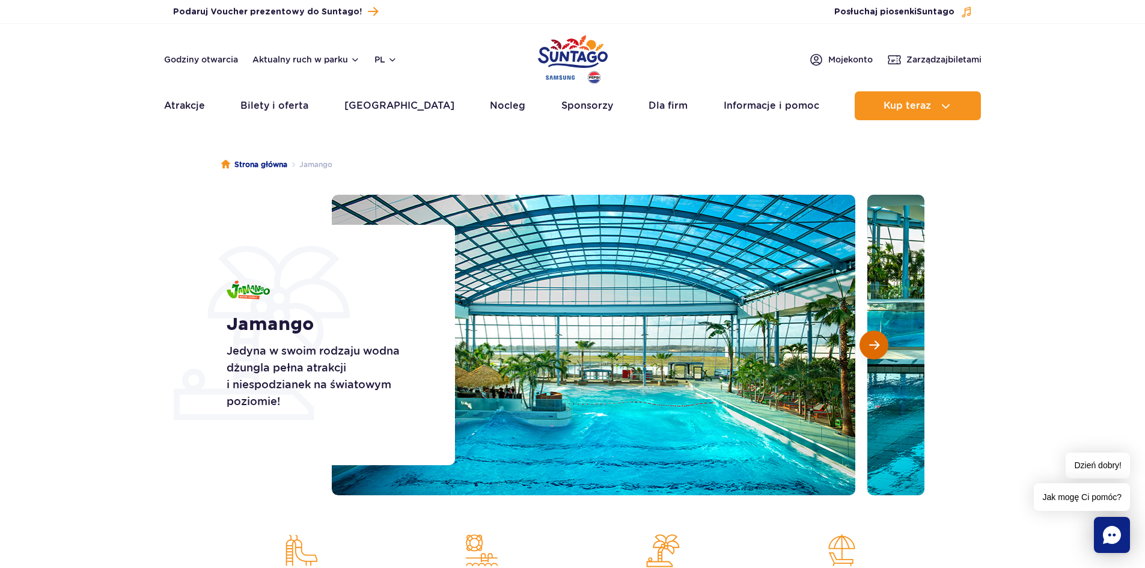
click at [867, 346] on button "Następny slajd" at bounding box center [873, 345] width 29 height 29
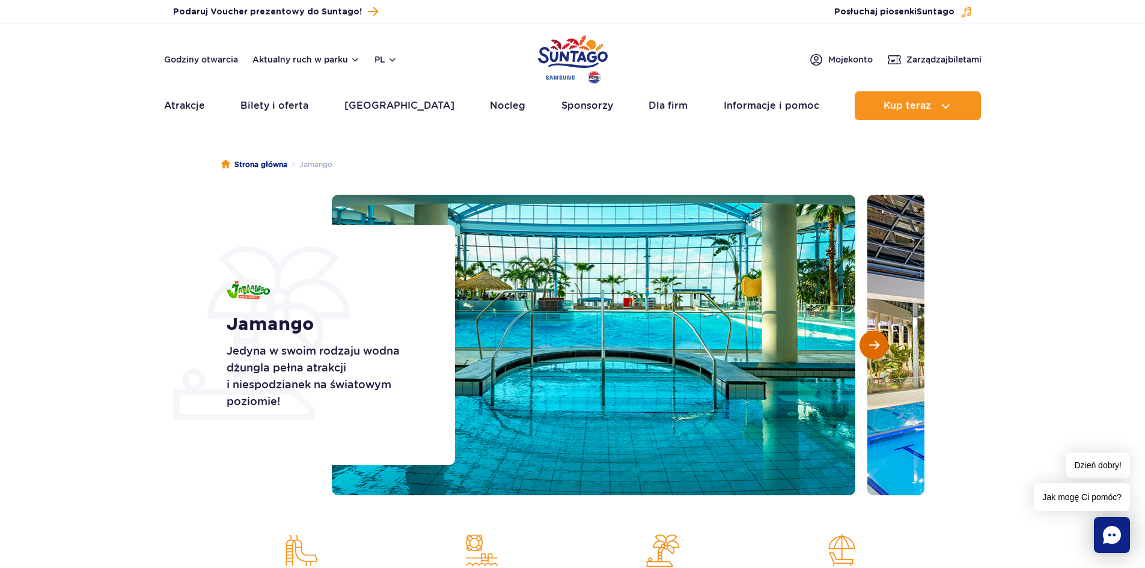
click at [868, 346] on button "Następny slajd" at bounding box center [873, 345] width 29 height 29
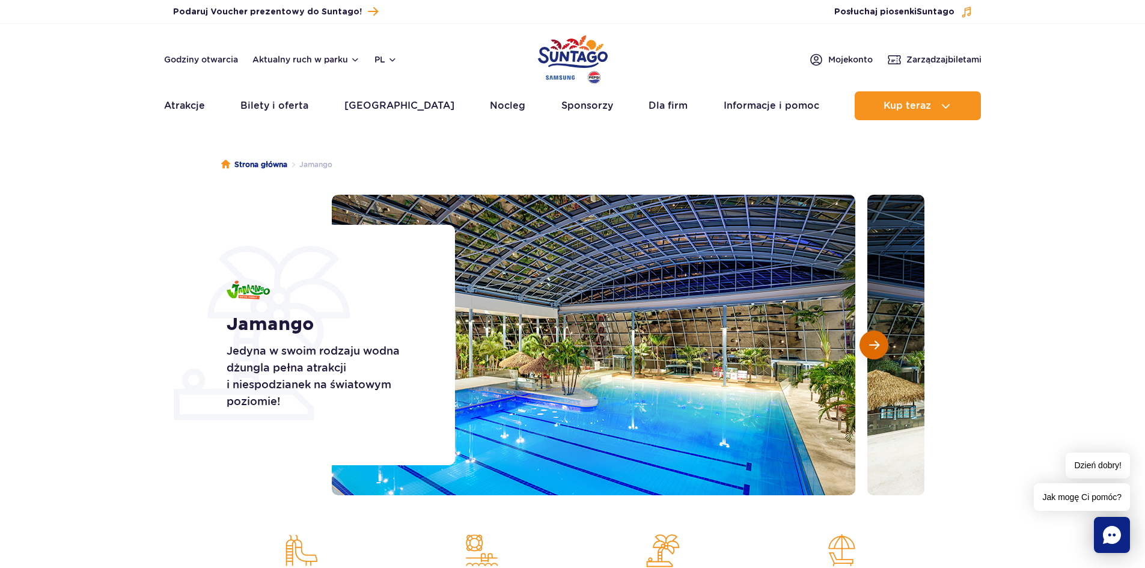
click at [871, 345] on span "Następny slajd" at bounding box center [874, 345] width 10 height 11
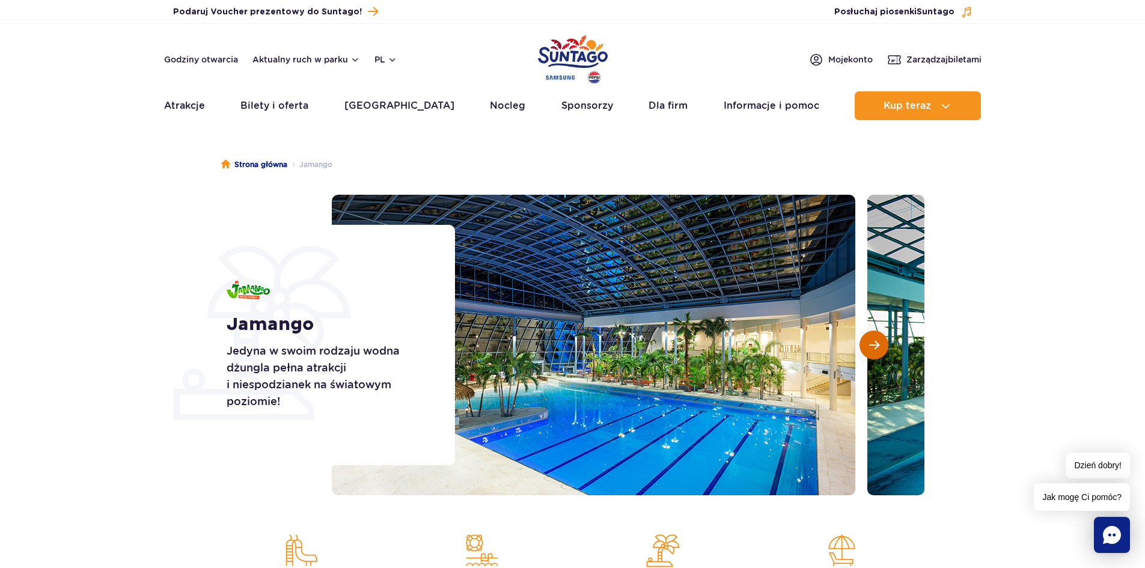
click at [876, 349] on span "Następny slajd" at bounding box center [874, 345] width 10 height 11
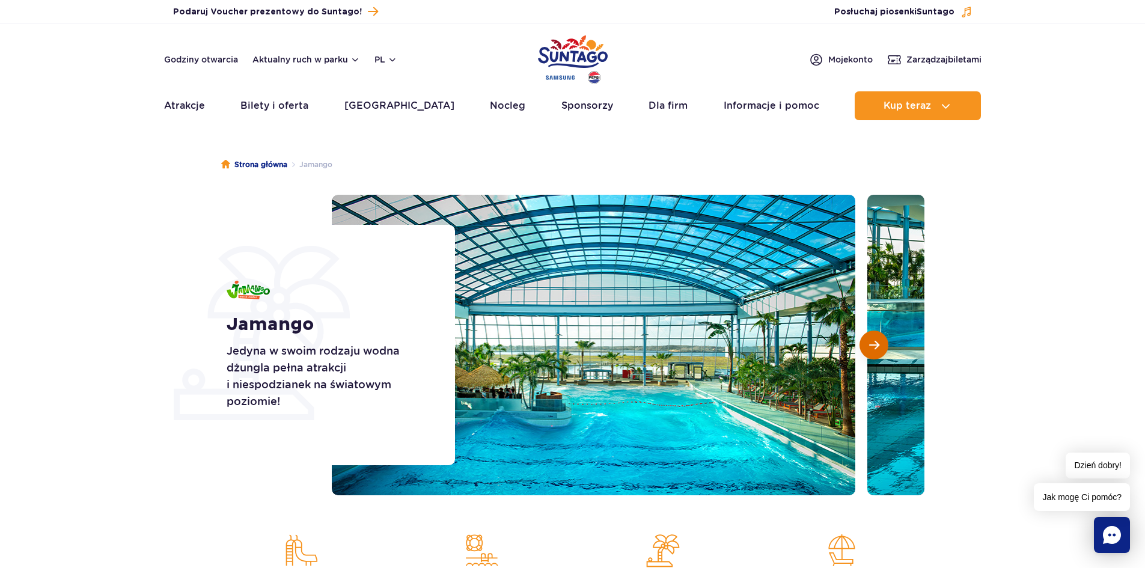
click at [876, 349] on span "Następny slajd" at bounding box center [874, 345] width 10 height 11
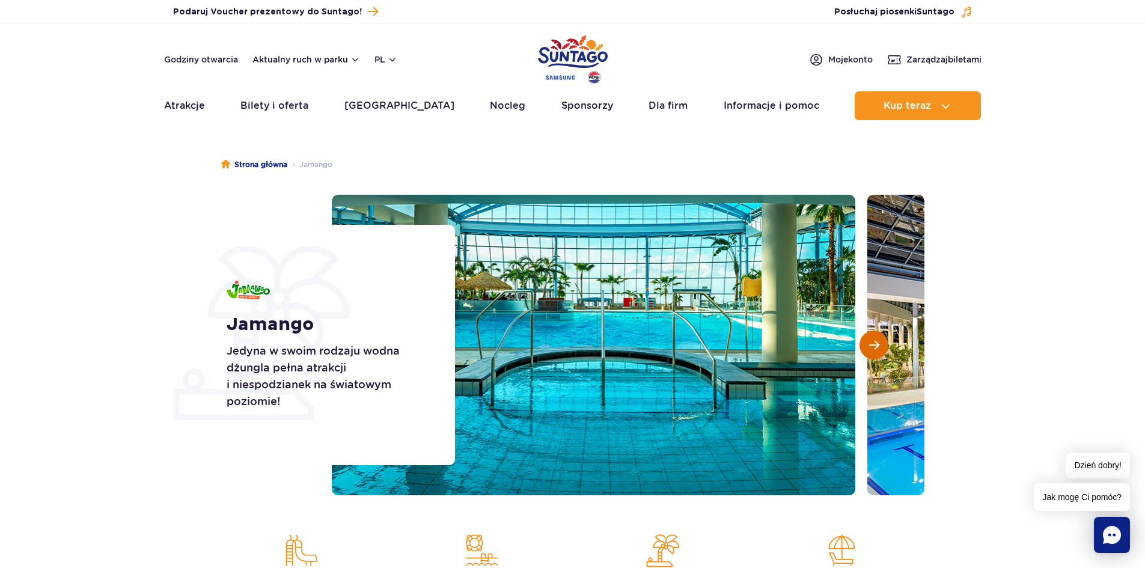
click at [876, 349] on span "Następny slajd" at bounding box center [874, 345] width 10 height 11
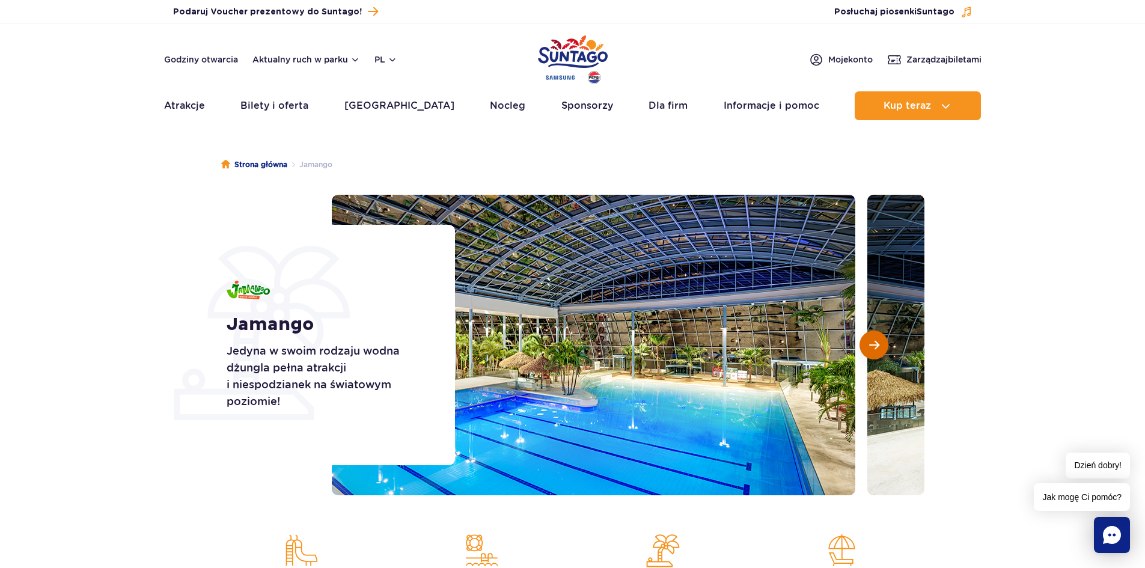
click at [876, 350] on span "Następny slajd" at bounding box center [874, 345] width 10 height 11
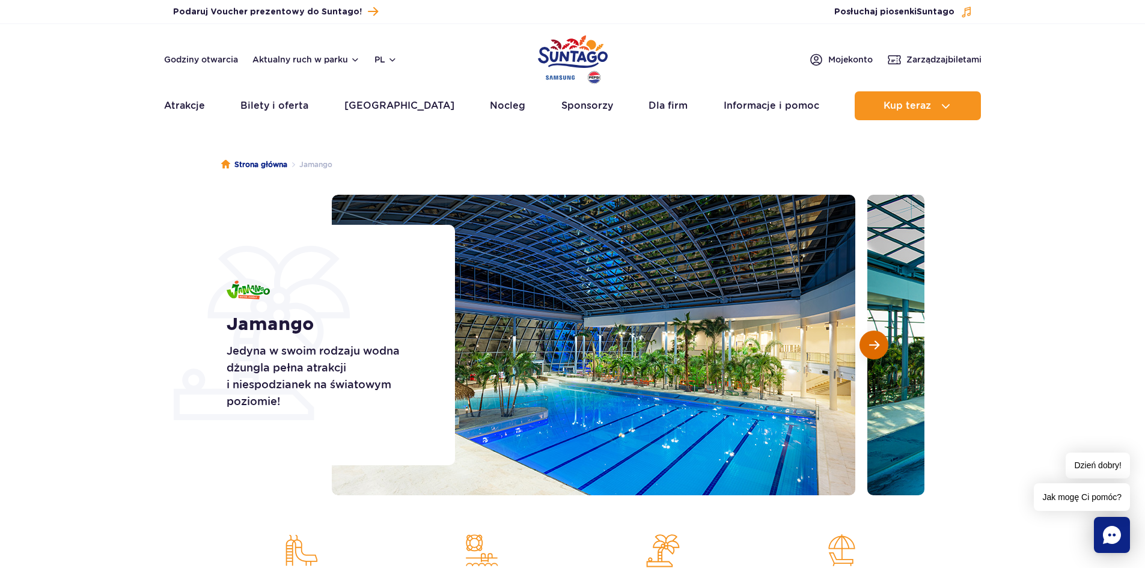
click at [876, 350] on span "Następny slajd" at bounding box center [874, 345] width 10 height 11
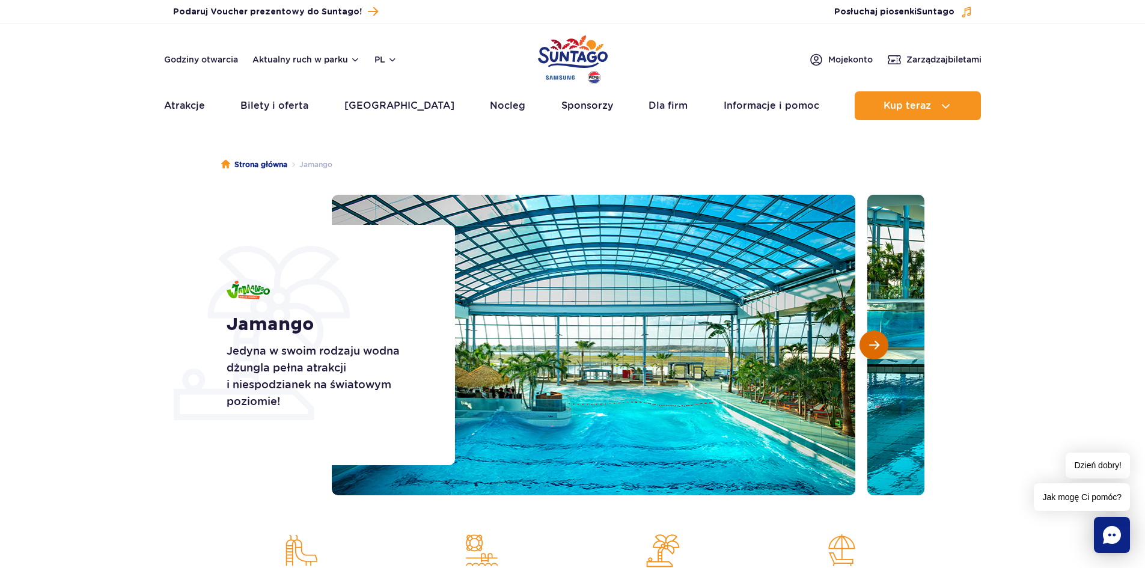
click at [878, 340] on span "Następny slajd" at bounding box center [874, 345] width 10 height 11
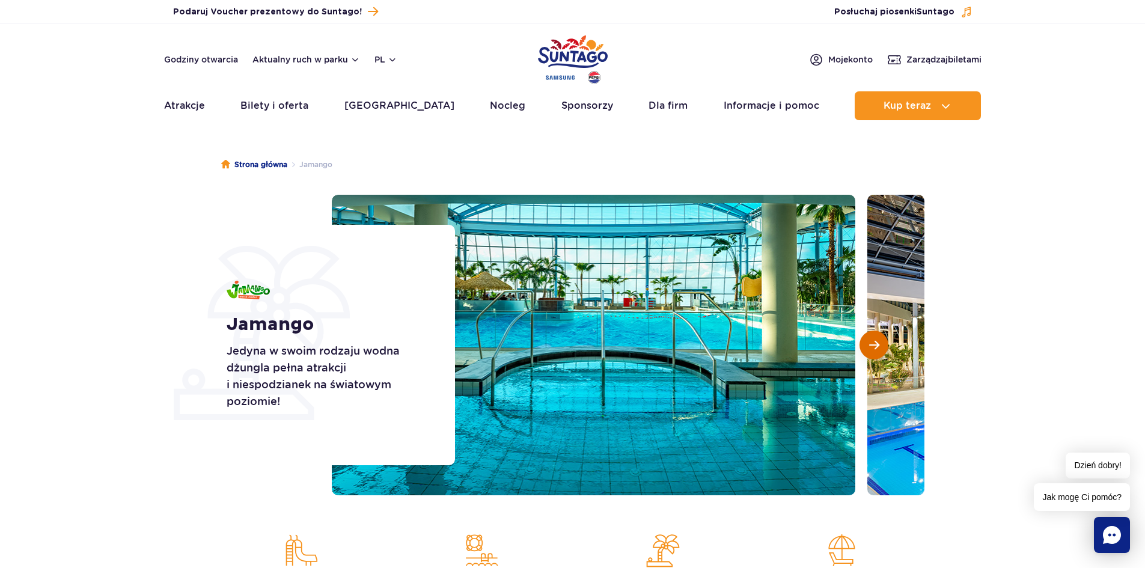
click at [878, 340] on span "Następny slajd" at bounding box center [874, 345] width 10 height 11
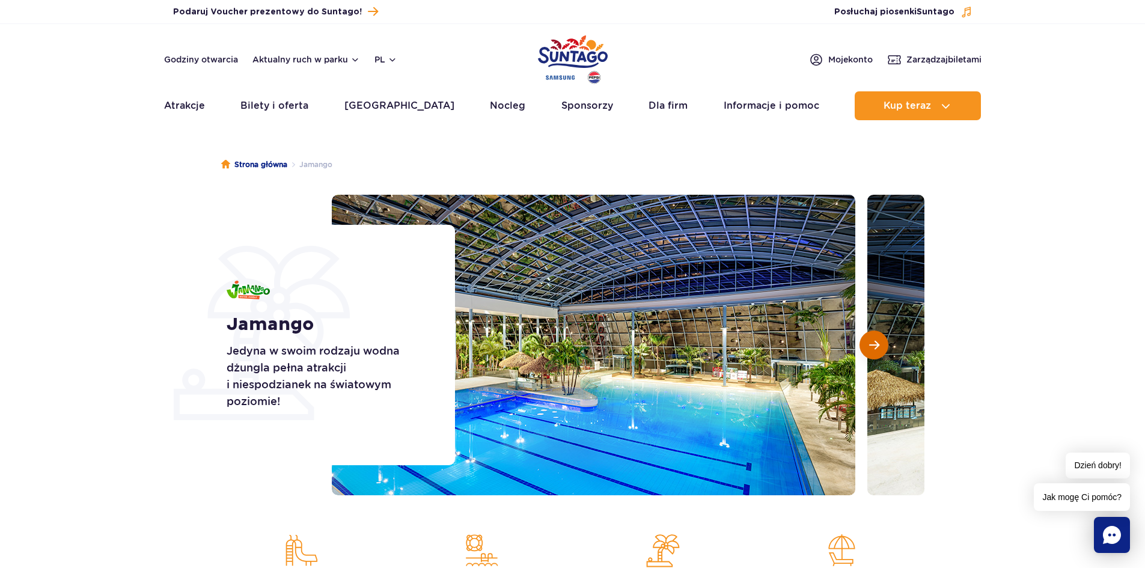
click at [878, 340] on span "Następny slajd" at bounding box center [874, 345] width 10 height 11
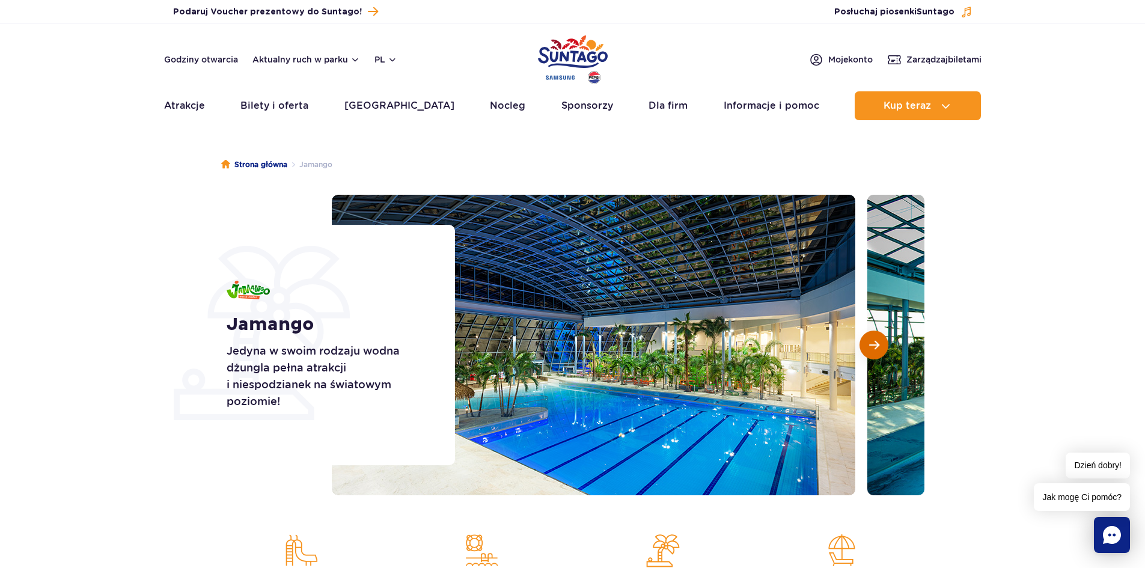
click at [875, 344] on span "Następny slajd" at bounding box center [874, 345] width 10 height 11
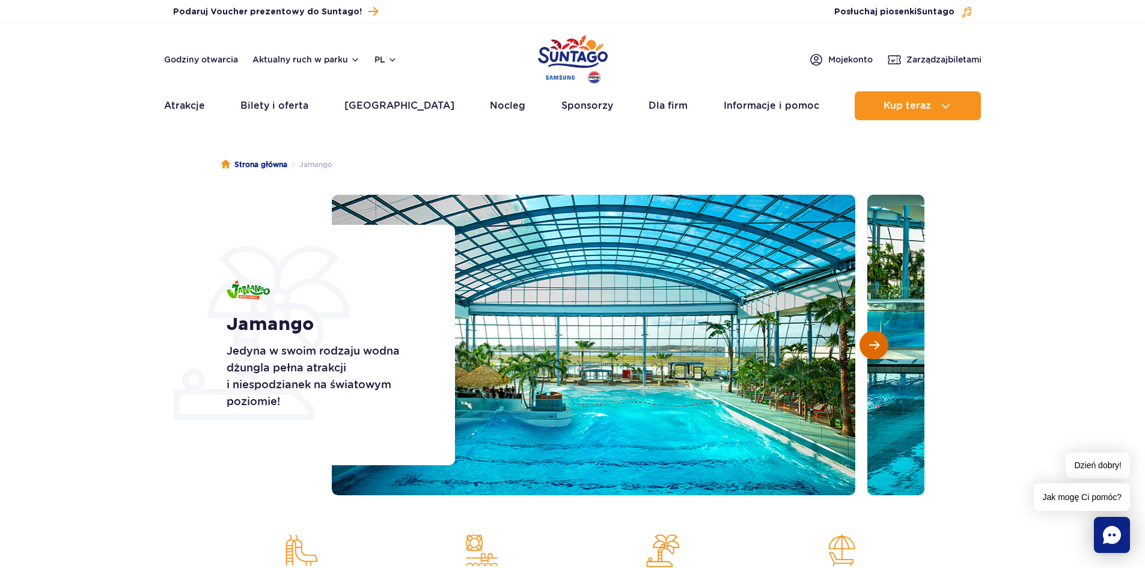
click at [875, 344] on span "Następny slajd" at bounding box center [874, 345] width 10 height 11
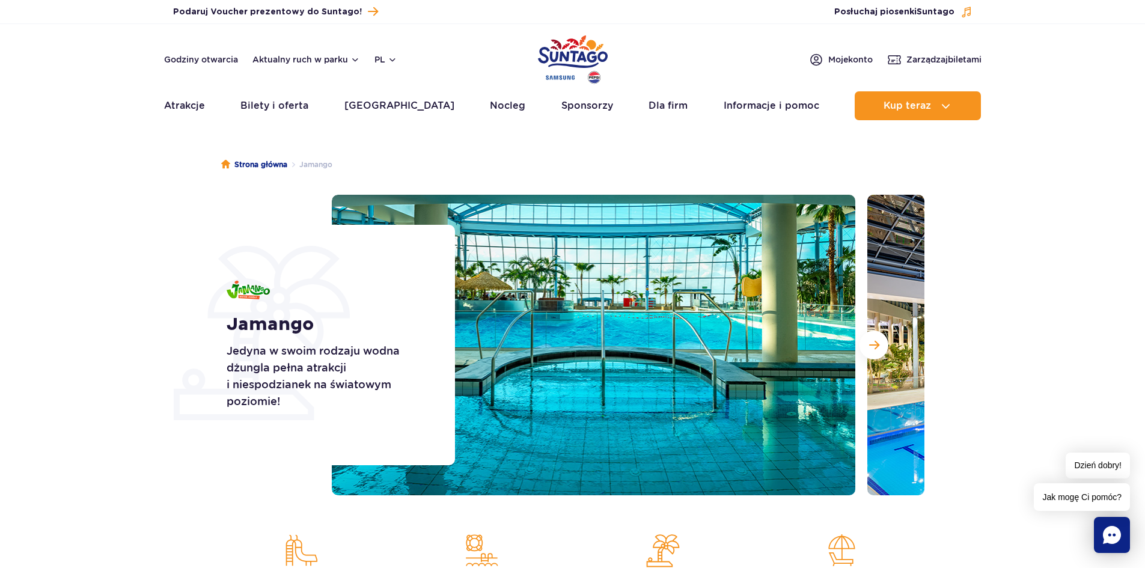
drag, startPoint x: 117, startPoint y: 321, endPoint x: 365, endPoint y: 360, distance: 250.7
click at [117, 322] on section "Jamango Jedyna w swoim rodzaju wodna dżungla pełna atrakcji i niespodzianek na …" at bounding box center [572, 345] width 1145 height 301
